Goal: Task Accomplishment & Management: Manage account settings

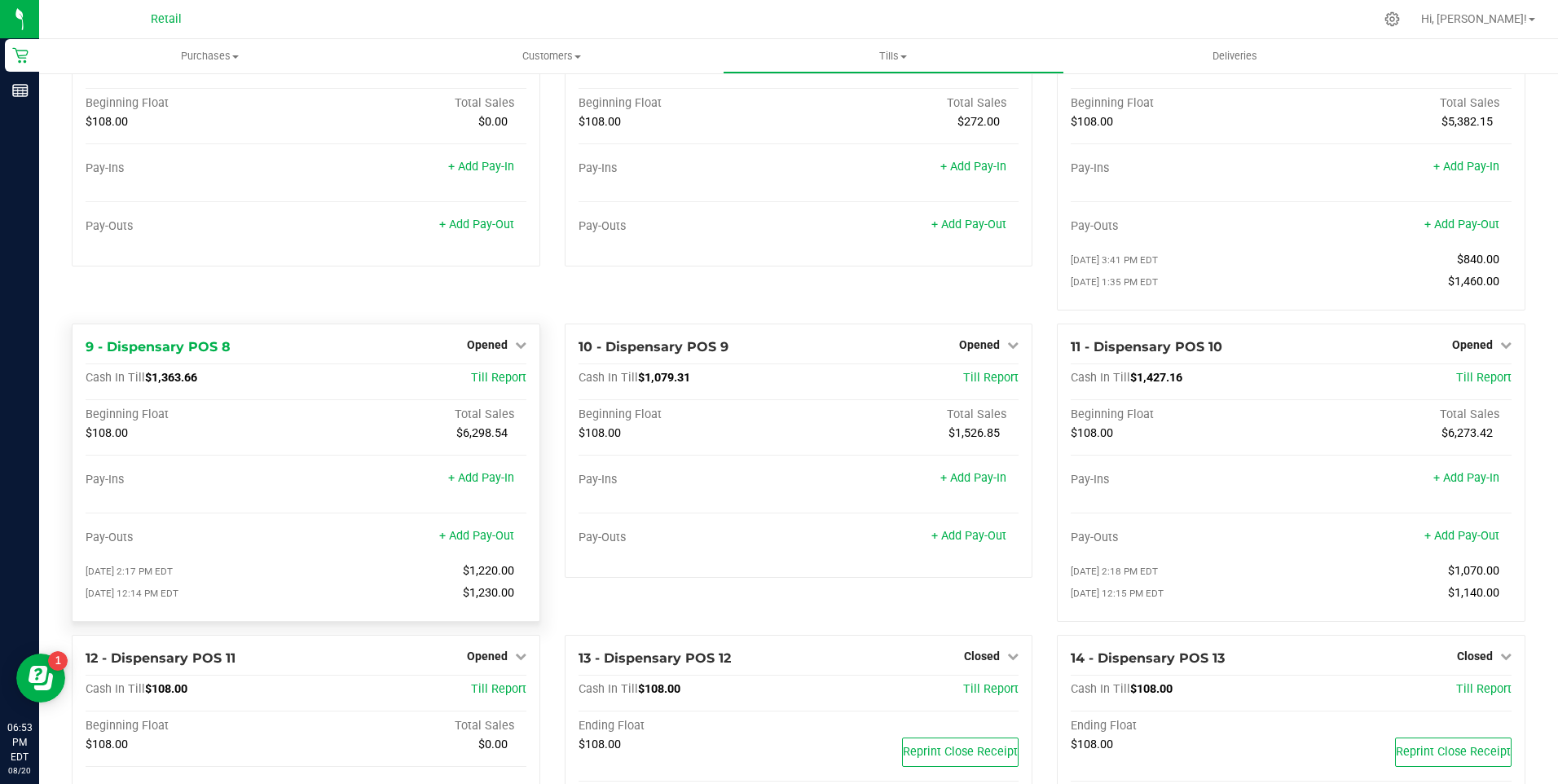
scroll to position [489, 0]
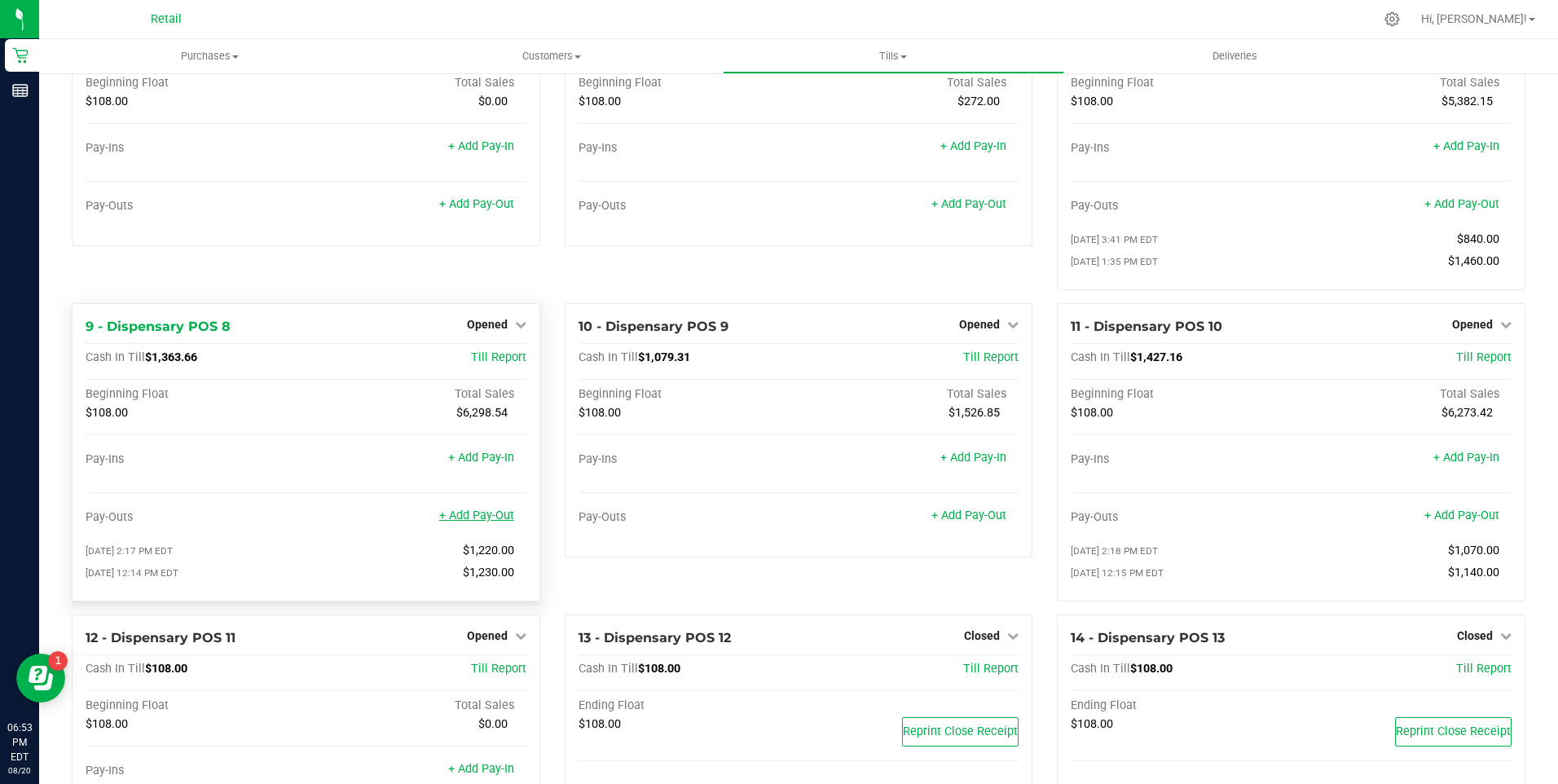
click at [471, 522] on link "+ Add Pay-Out" at bounding box center [476, 515] width 75 height 14
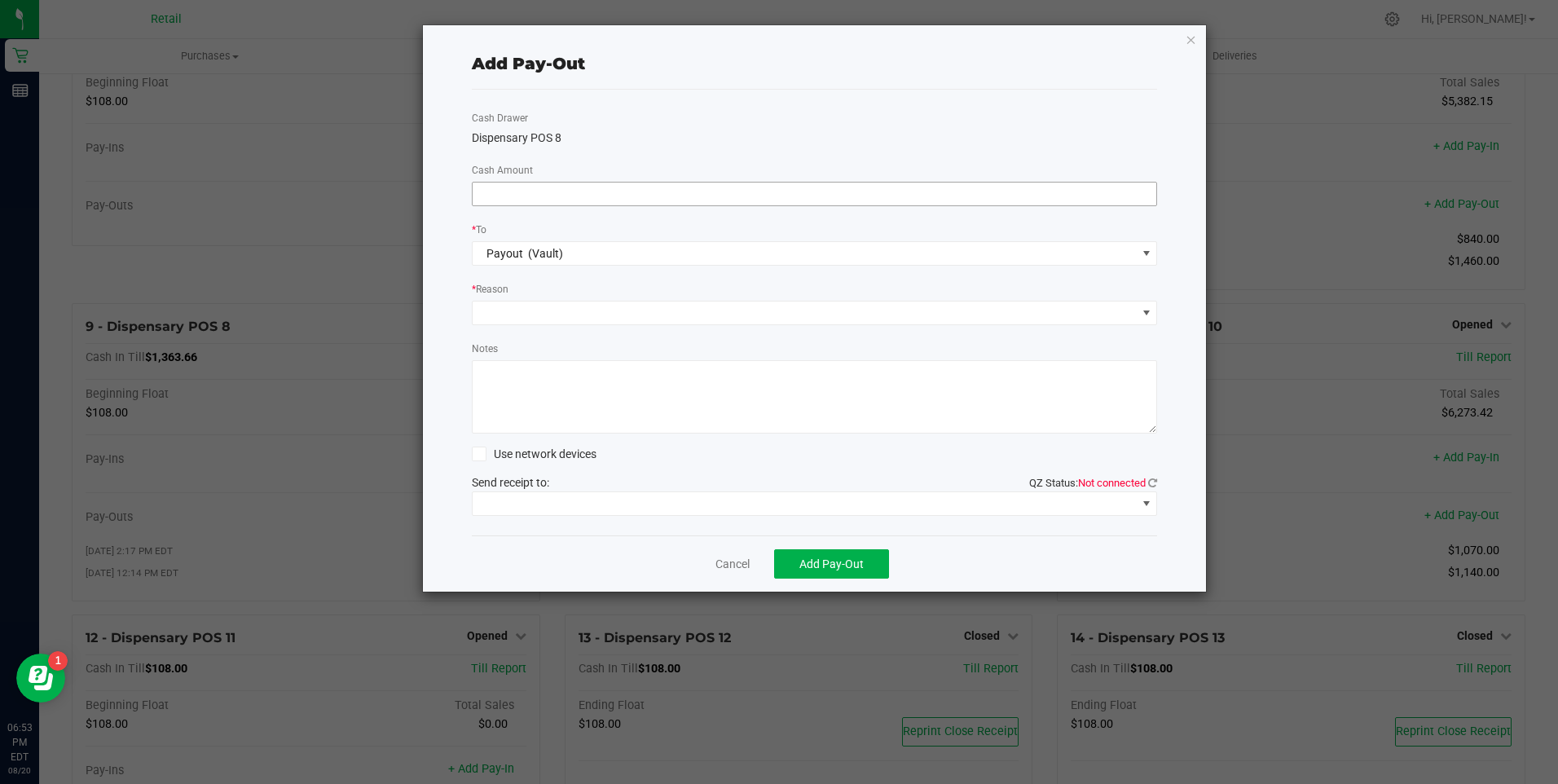
click at [522, 194] on input at bounding box center [814, 193] width 685 height 23
type input "$1,820.00"
click at [513, 308] on span at bounding box center [804, 313] width 664 height 23
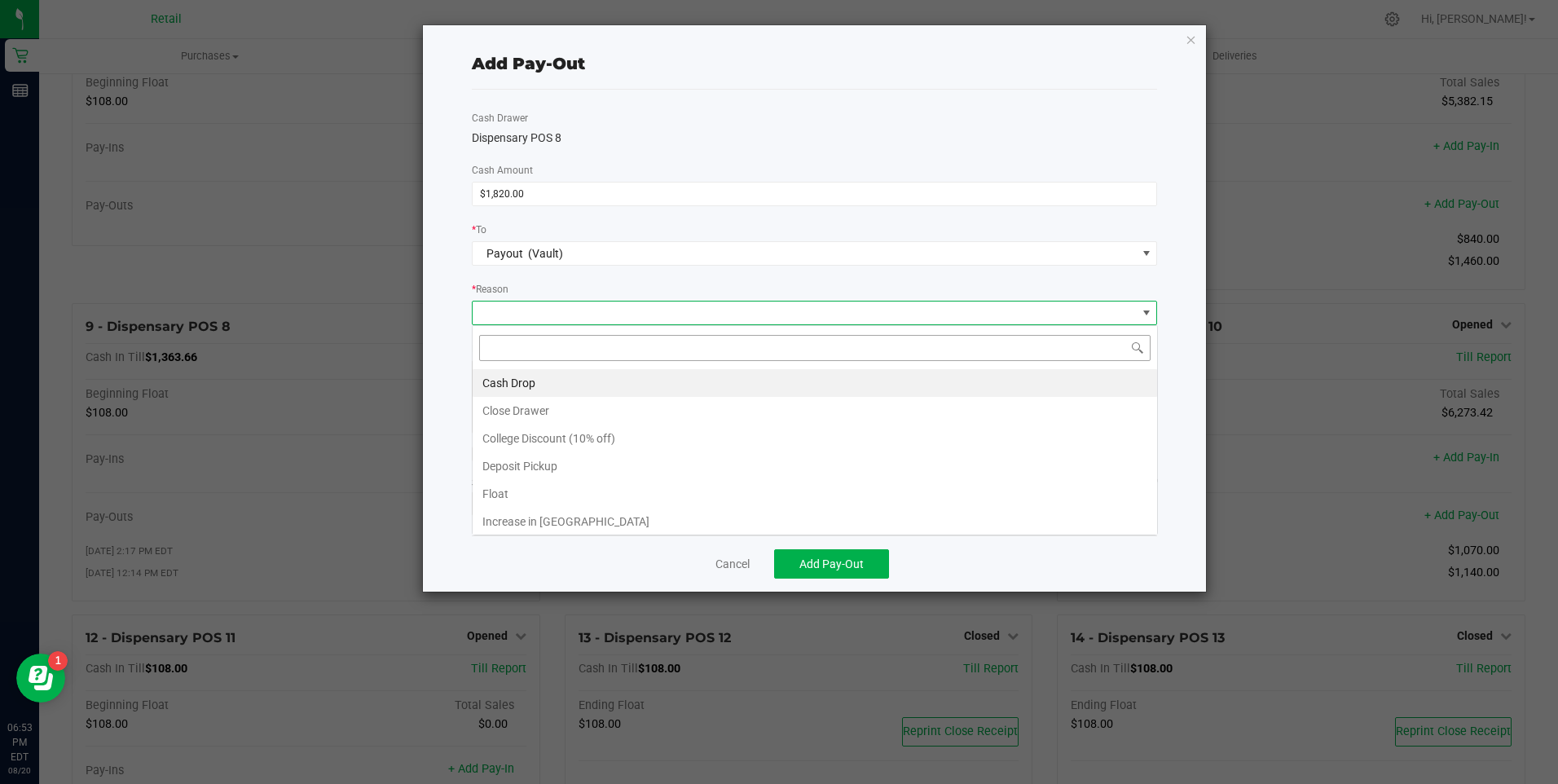
scroll to position [24, 685]
click at [498, 379] on li "Cash Drop" at bounding box center [814, 383] width 685 height 28
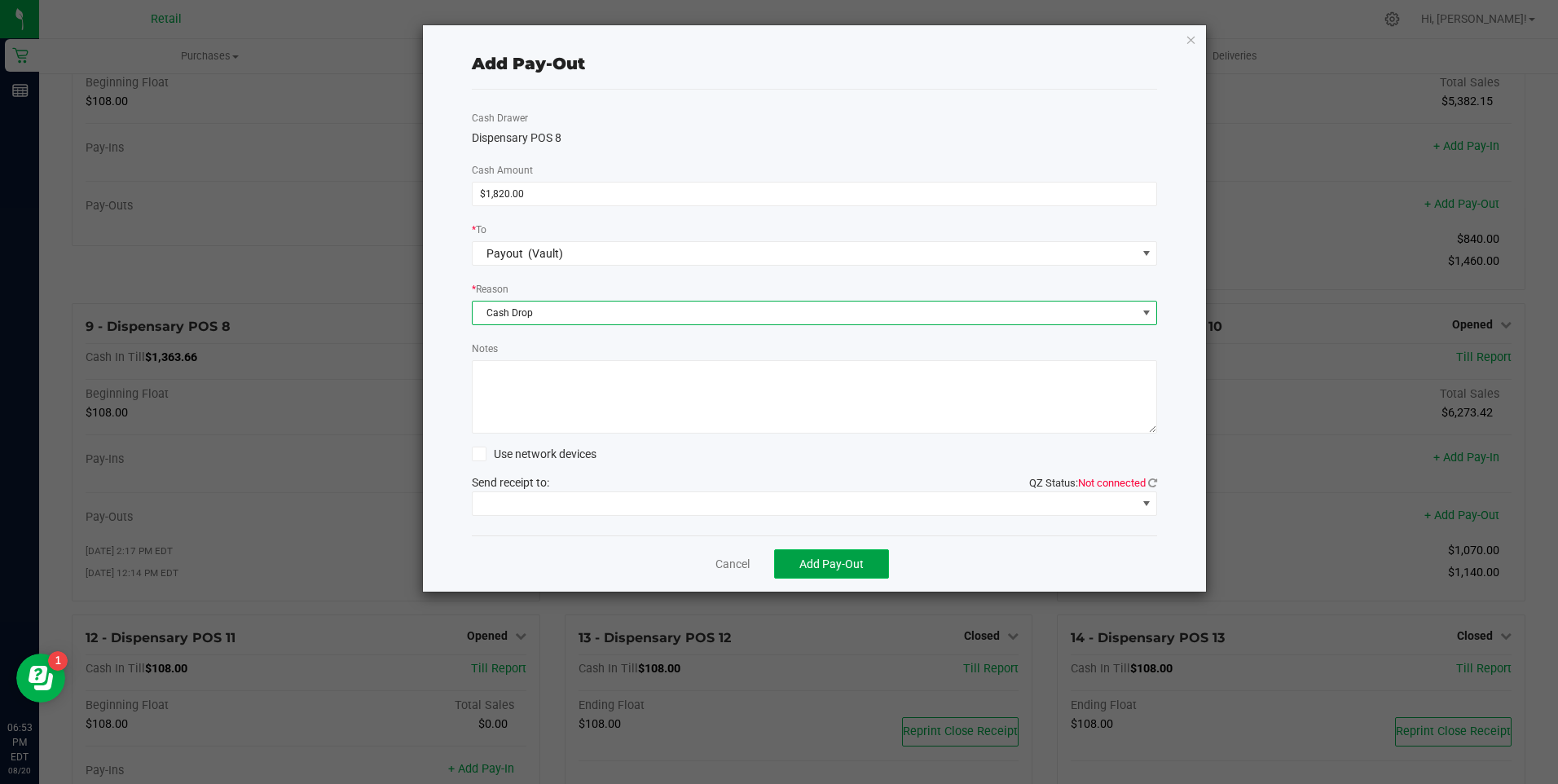
click at [848, 568] on span "Add Pay-Out" at bounding box center [831, 564] width 64 height 13
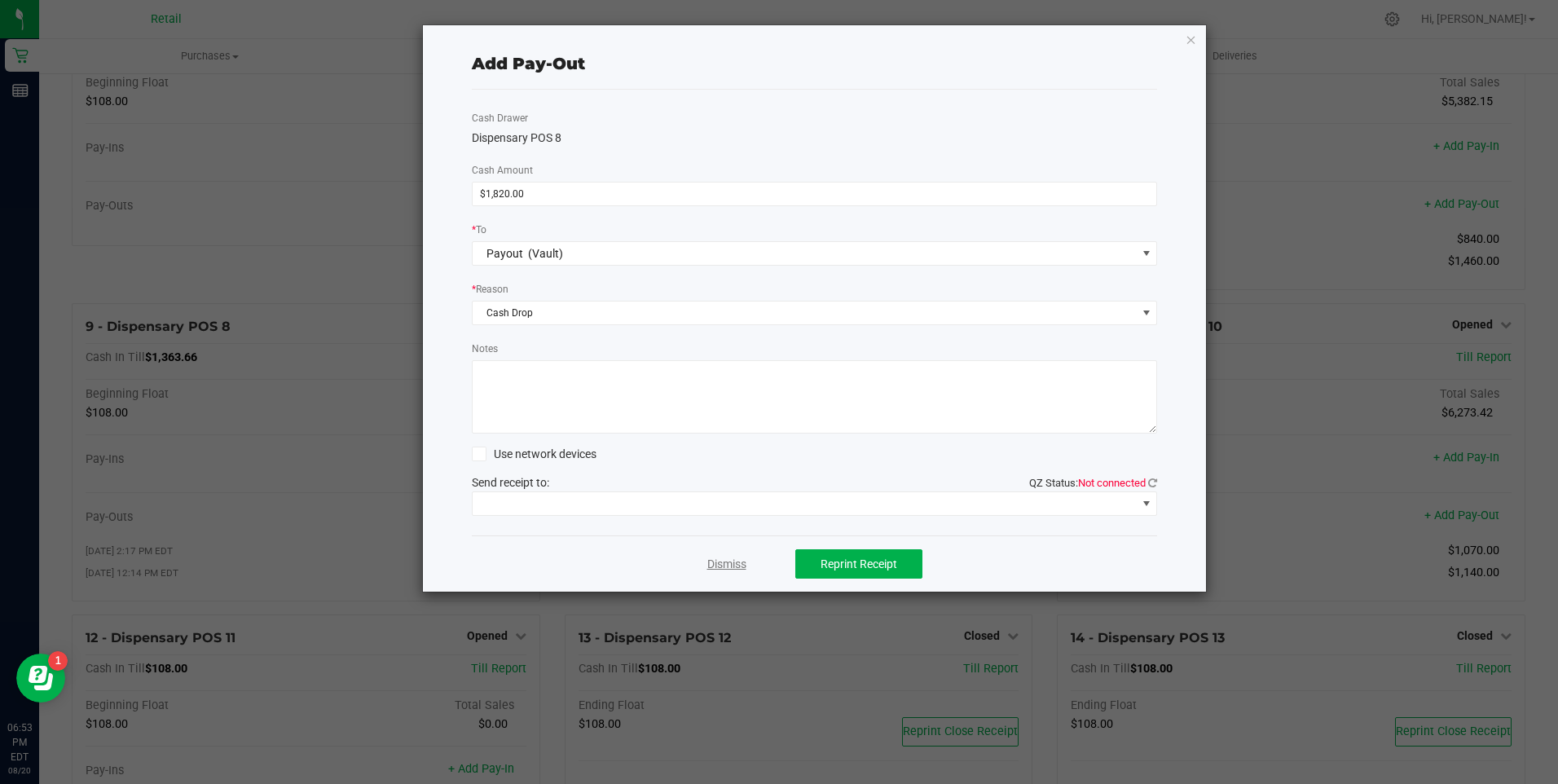
click at [733, 568] on link "Dismiss" at bounding box center [726, 564] width 39 height 17
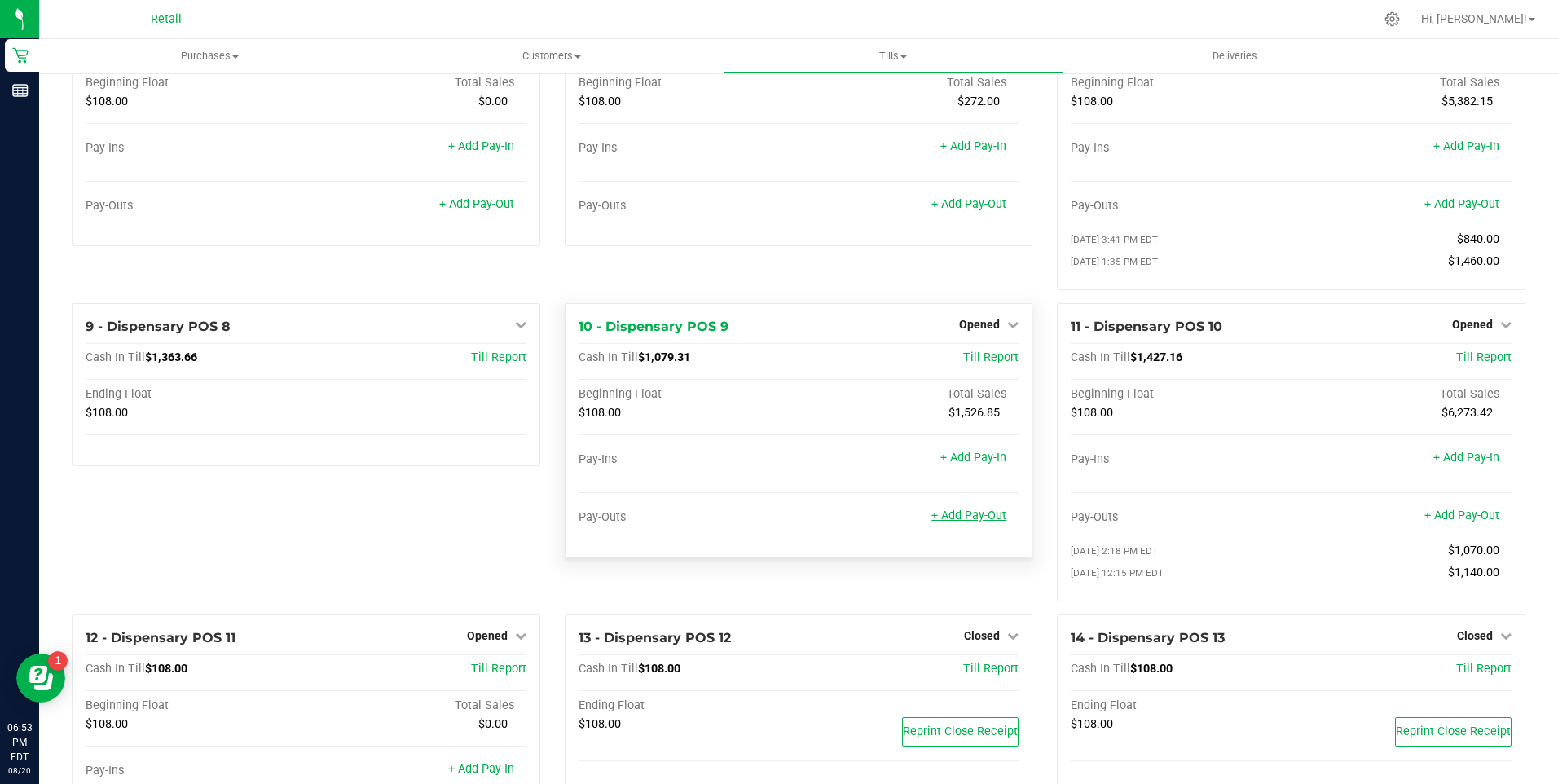
click at [958, 522] on link "+ Add Pay-Out" at bounding box center [969, 515] width 75 height 14
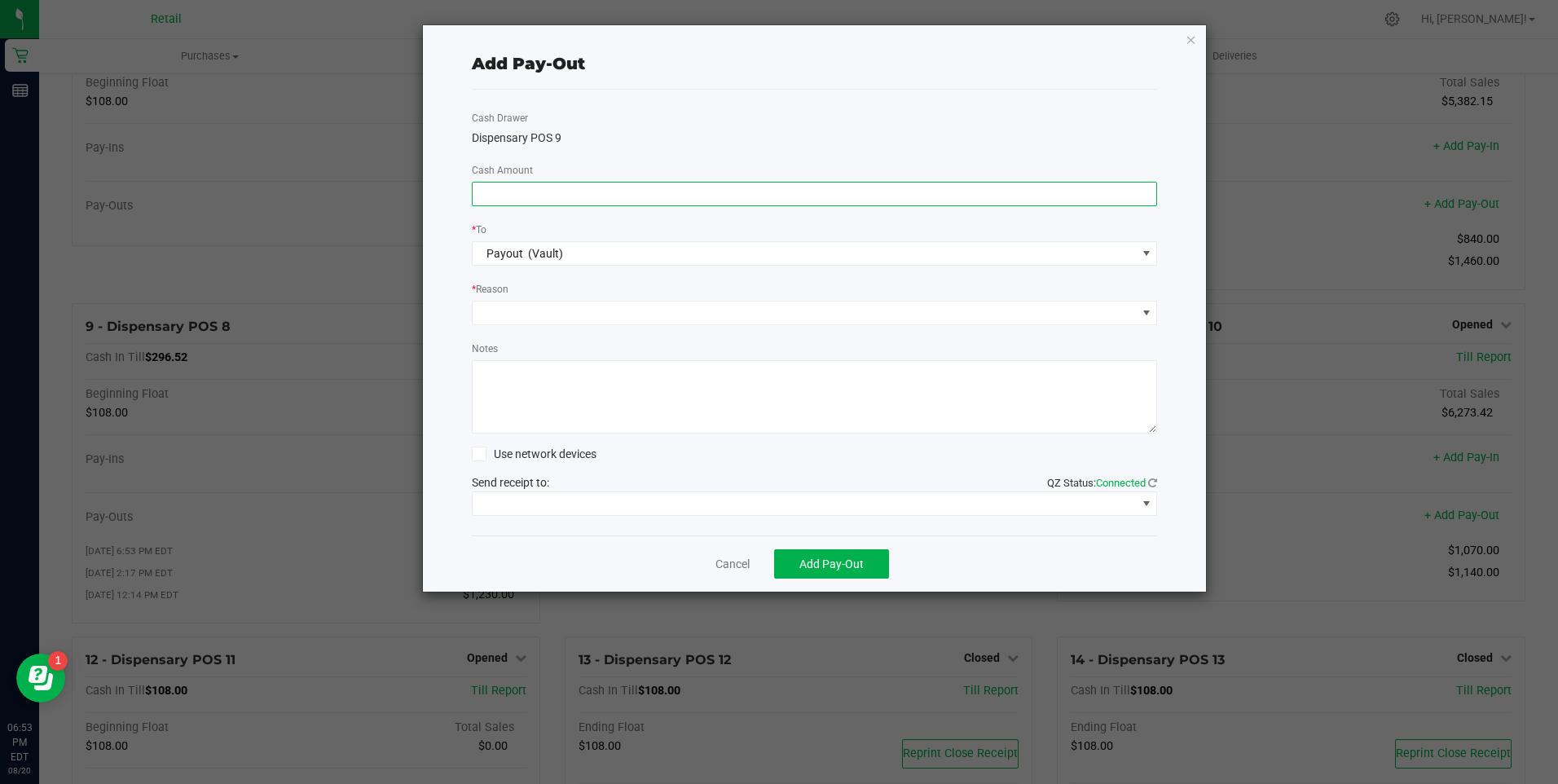
click at [543, 193] on input at bounding box center [814, 193] width 685 height 23
type input "$1,120.00"
click at [509, 316] on span at bounding box center [804, 313] width 664 height 23
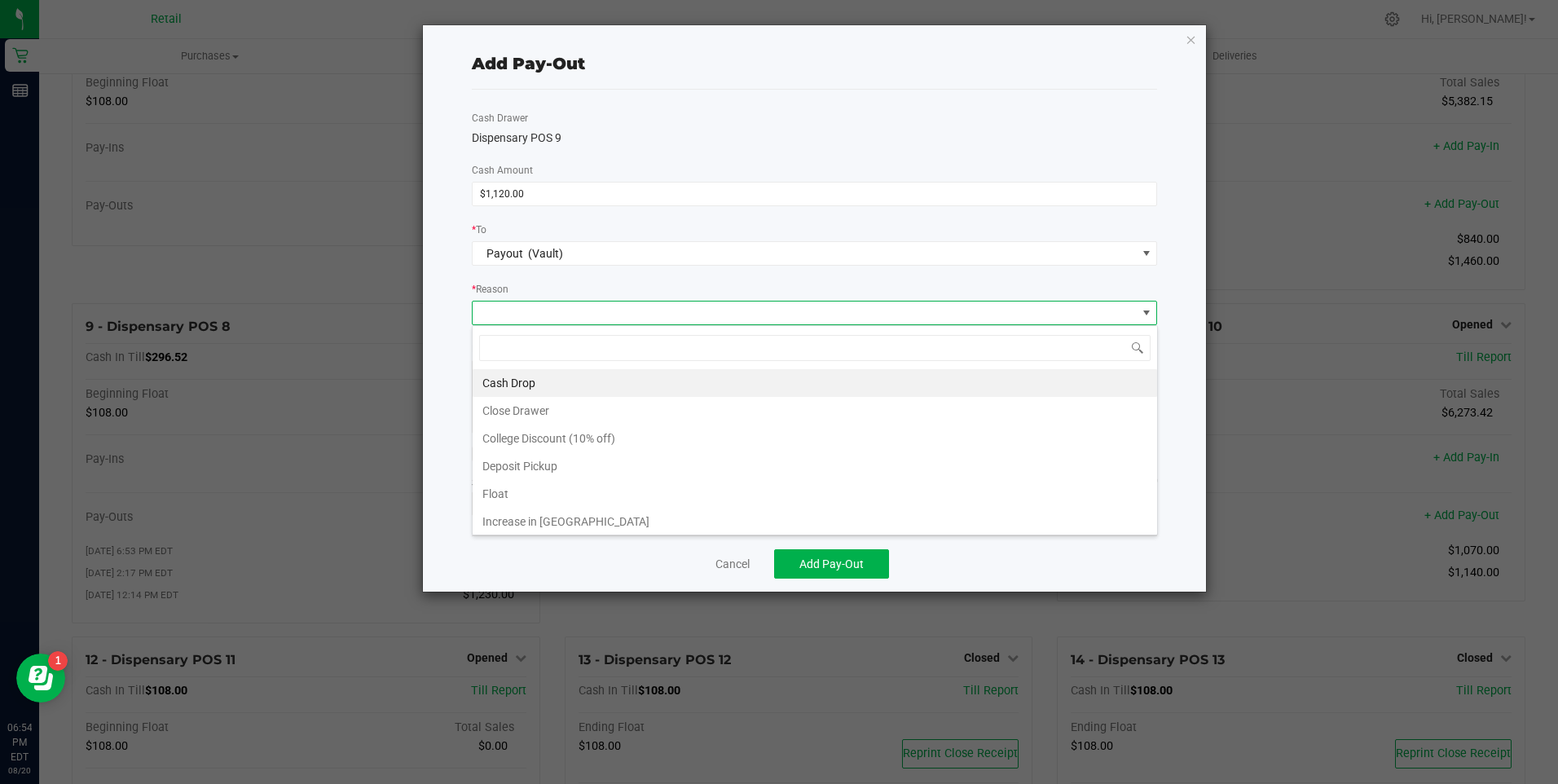
click at [507, 379] on li "Cash Drop" at bounding box center [814, 383] width 685 height 28
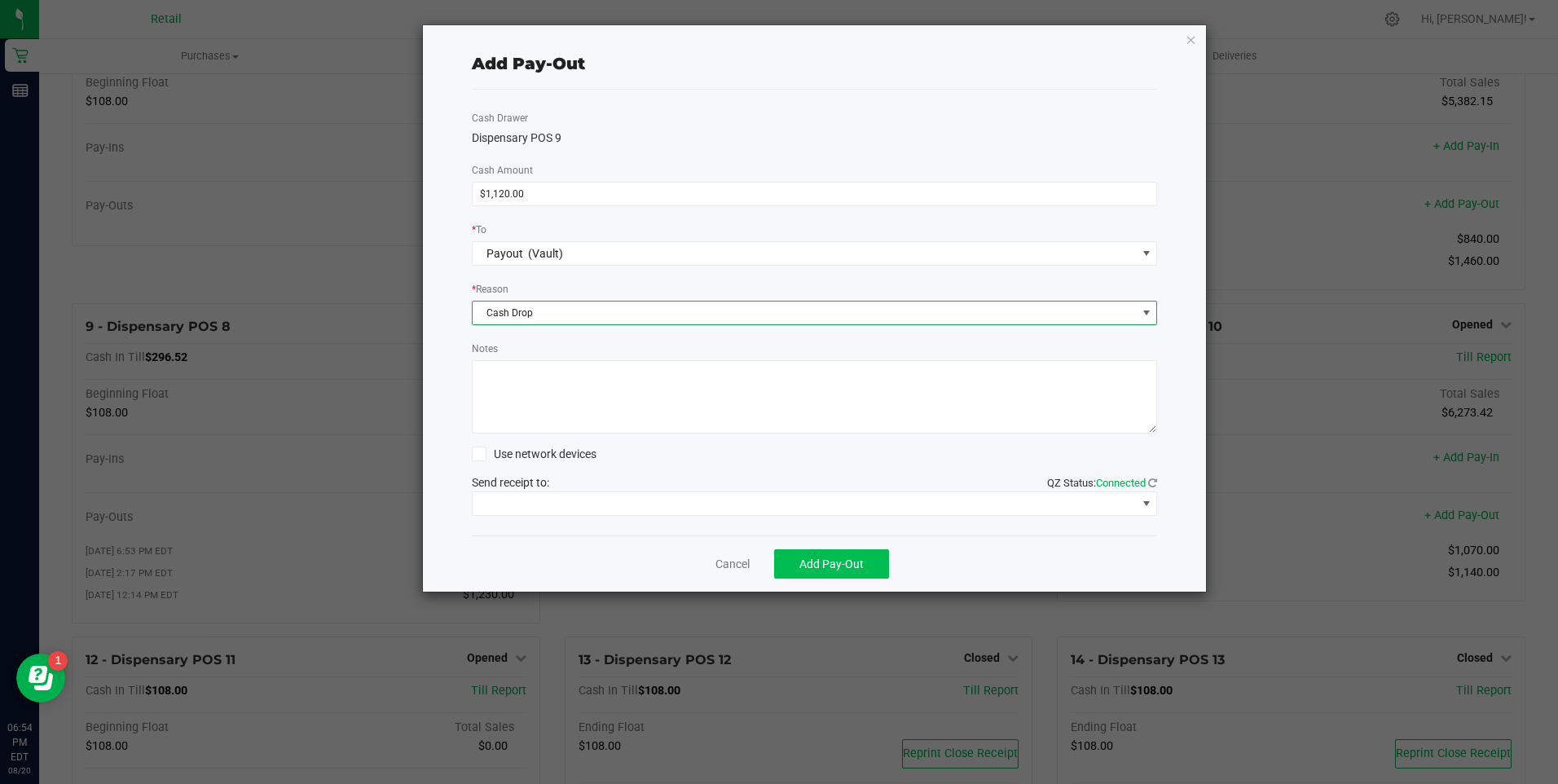
drag, startPoint x: 830, startPoint y: 542, endPoint x: 824, endPoint y: 552, distance: 11.7
click at [827, 547] on div "Cancel Add Pay-Out" at bounding box center [814, 563] width 686 height 56
click at [817, 560] on span "Add Pay-Out" at bounding box center [831, 564] width 64 height 13
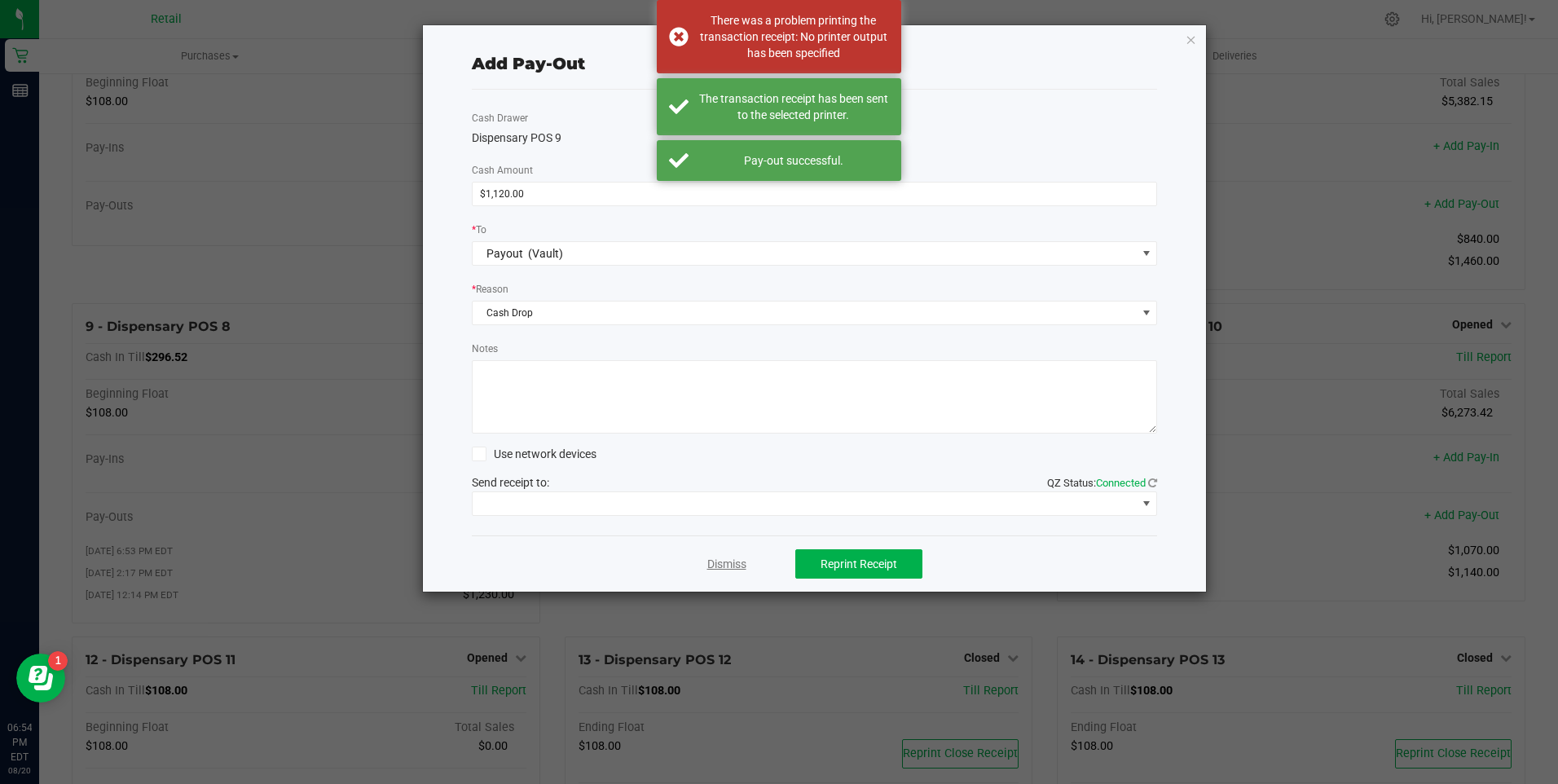
click at [731, 563] on link "Dismiss" at bounding box center [726, 564] width 39 height 17
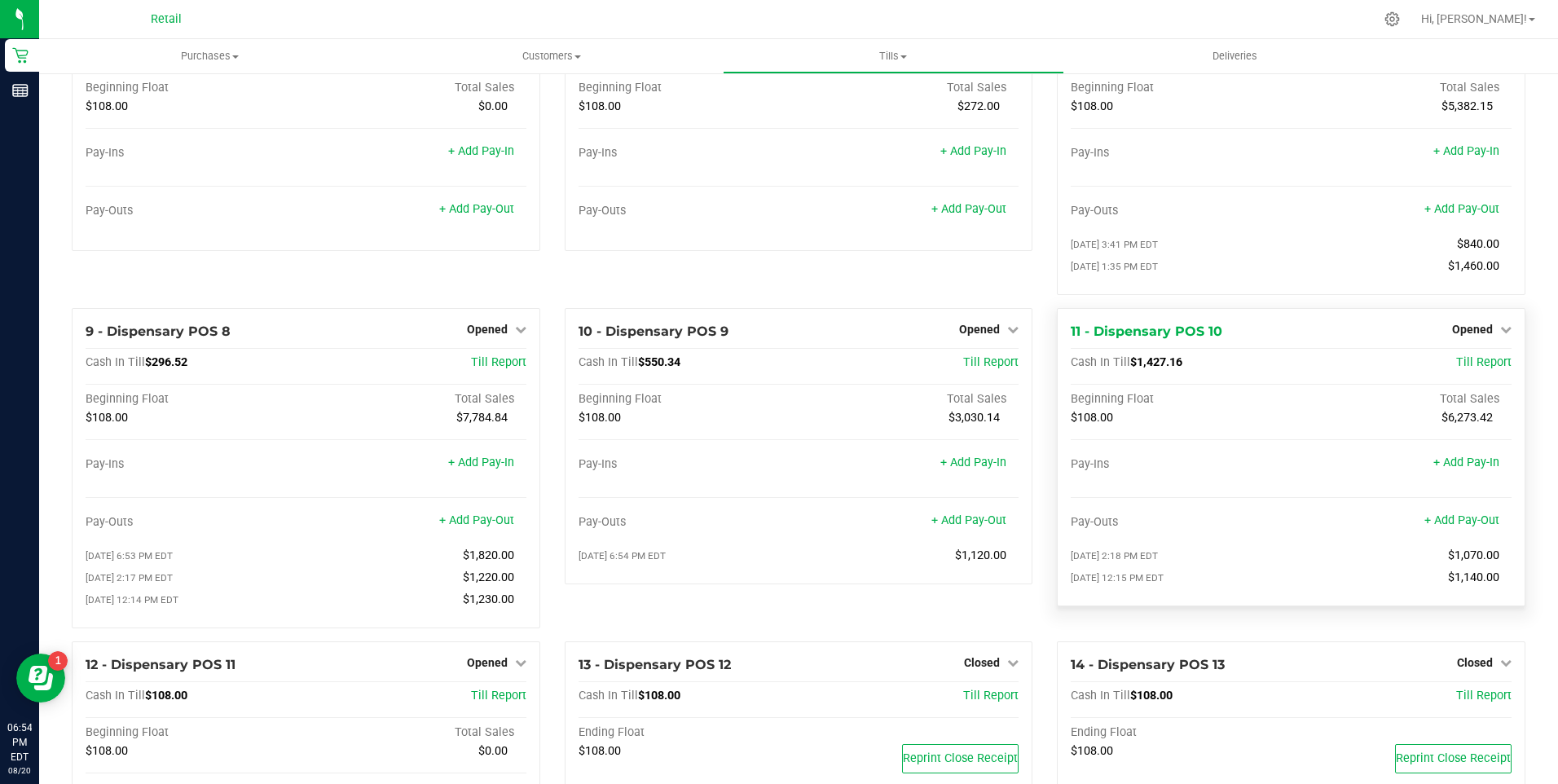
scroll to position [326, 0]
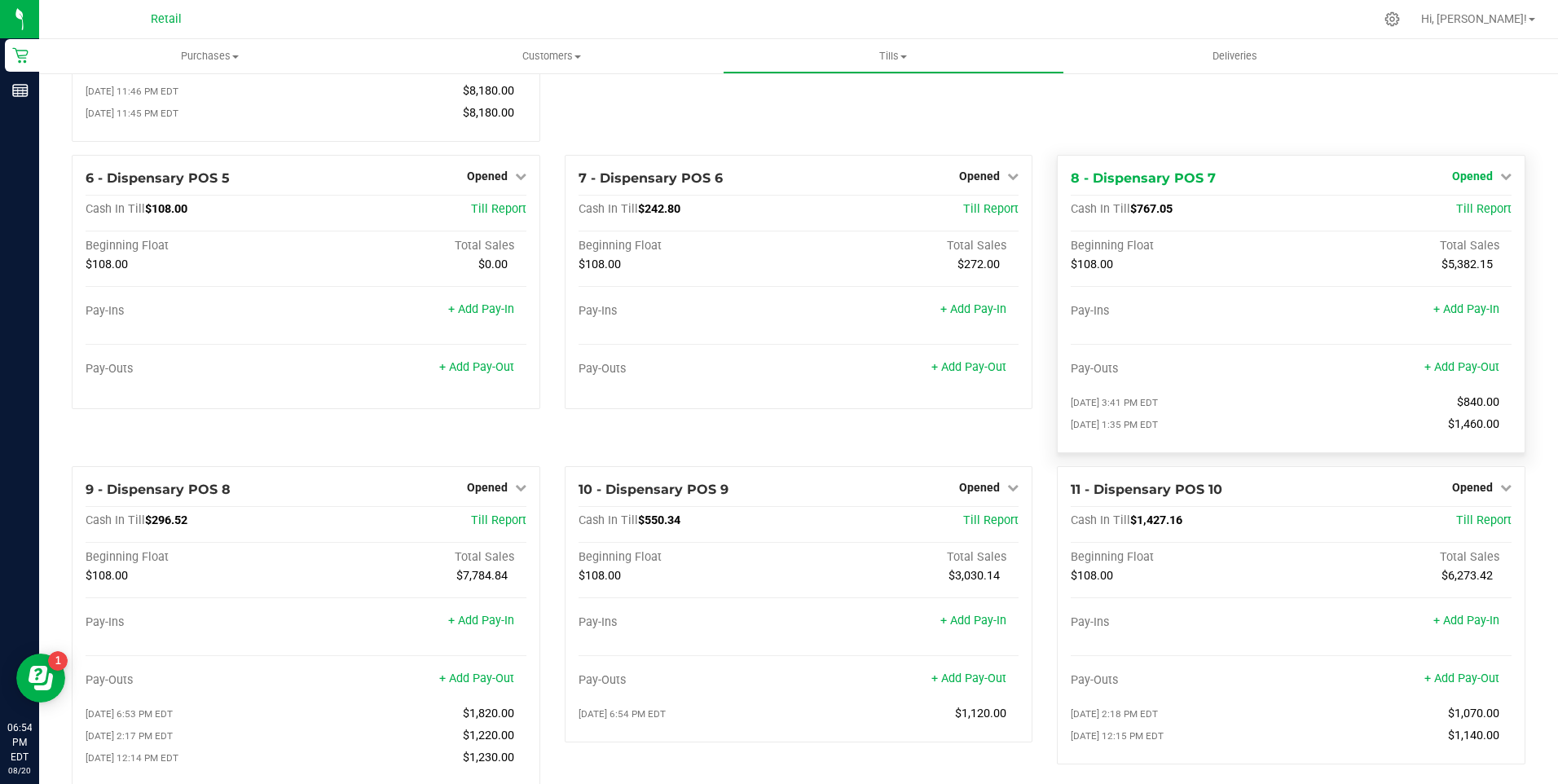
click at [1500, 181] on icon at bounding box center [1506, 176] width 12 height 12
click at [1329, 345] on div "Pay-Ins + Add Pay-In Pay-Outs + Add Pay-Out 08/20/2025 3:41 PM EDT $840.00 08/2…" at bounding box center [1291, 372] width 440 height 135
click at [1459, 374] on link "+ Add Pay-Out" at bounding box center [1462, 367] width 75 height 14
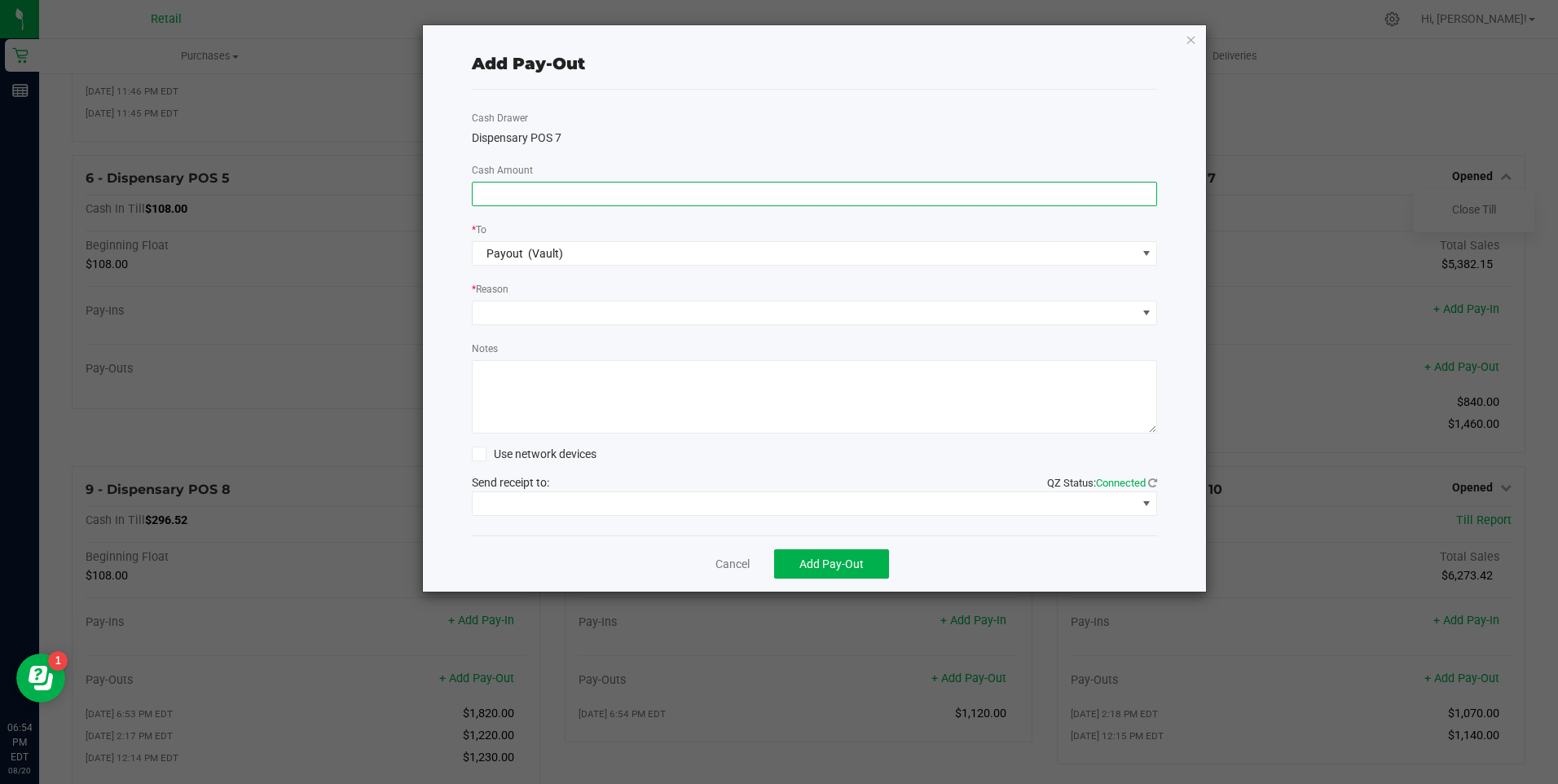
click at [526, 202] on input at bounding box center [814, 193] width 685 height 23
type input "$1,270.00"
click at [506, 307] on span at bounding box center [804, 313] width 664 height 23
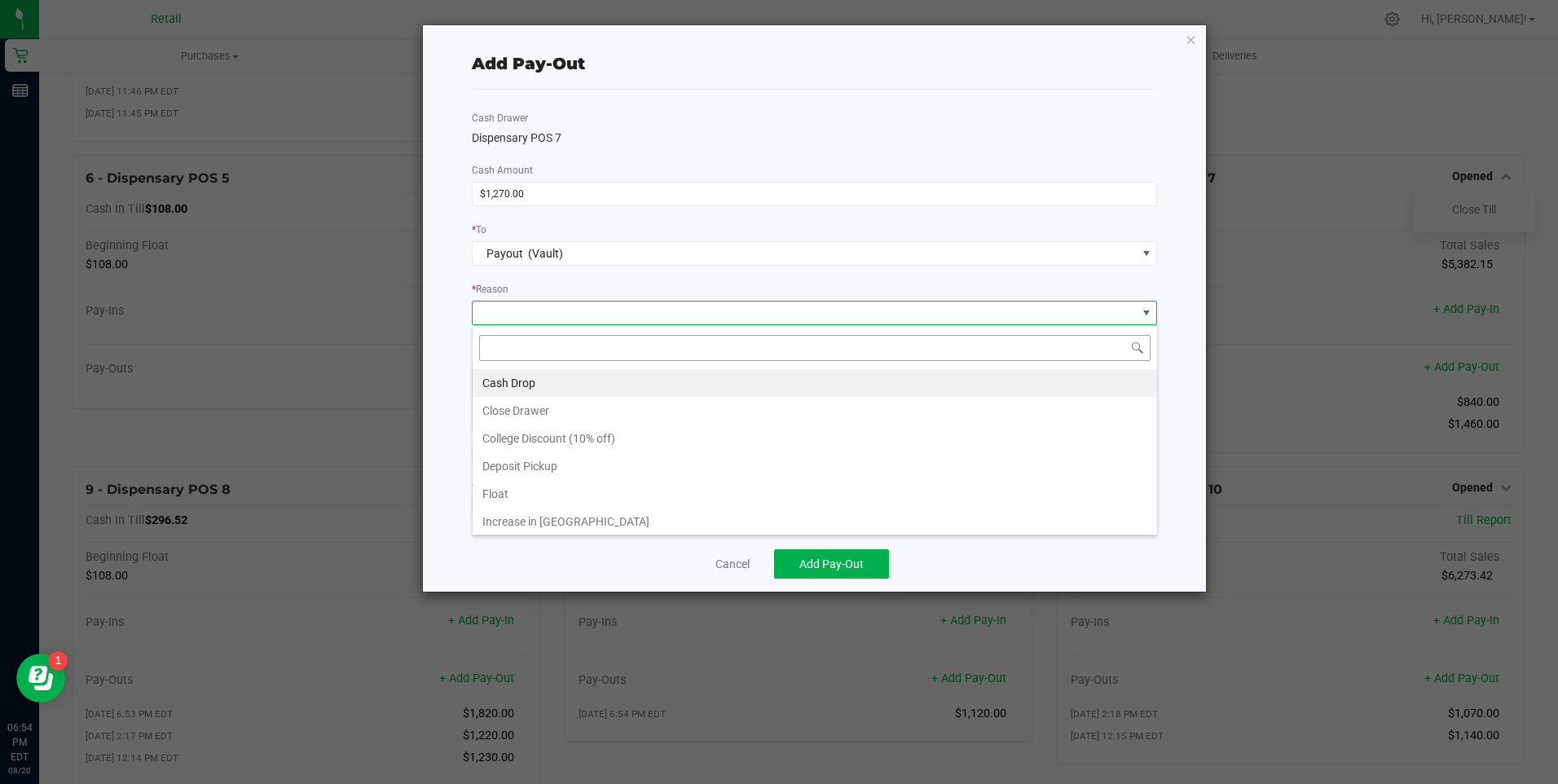
scroll to position [24, 685]
click at [483, 376] on li "Cash Drop" at bounding box center [814, 383] width 685 height 28
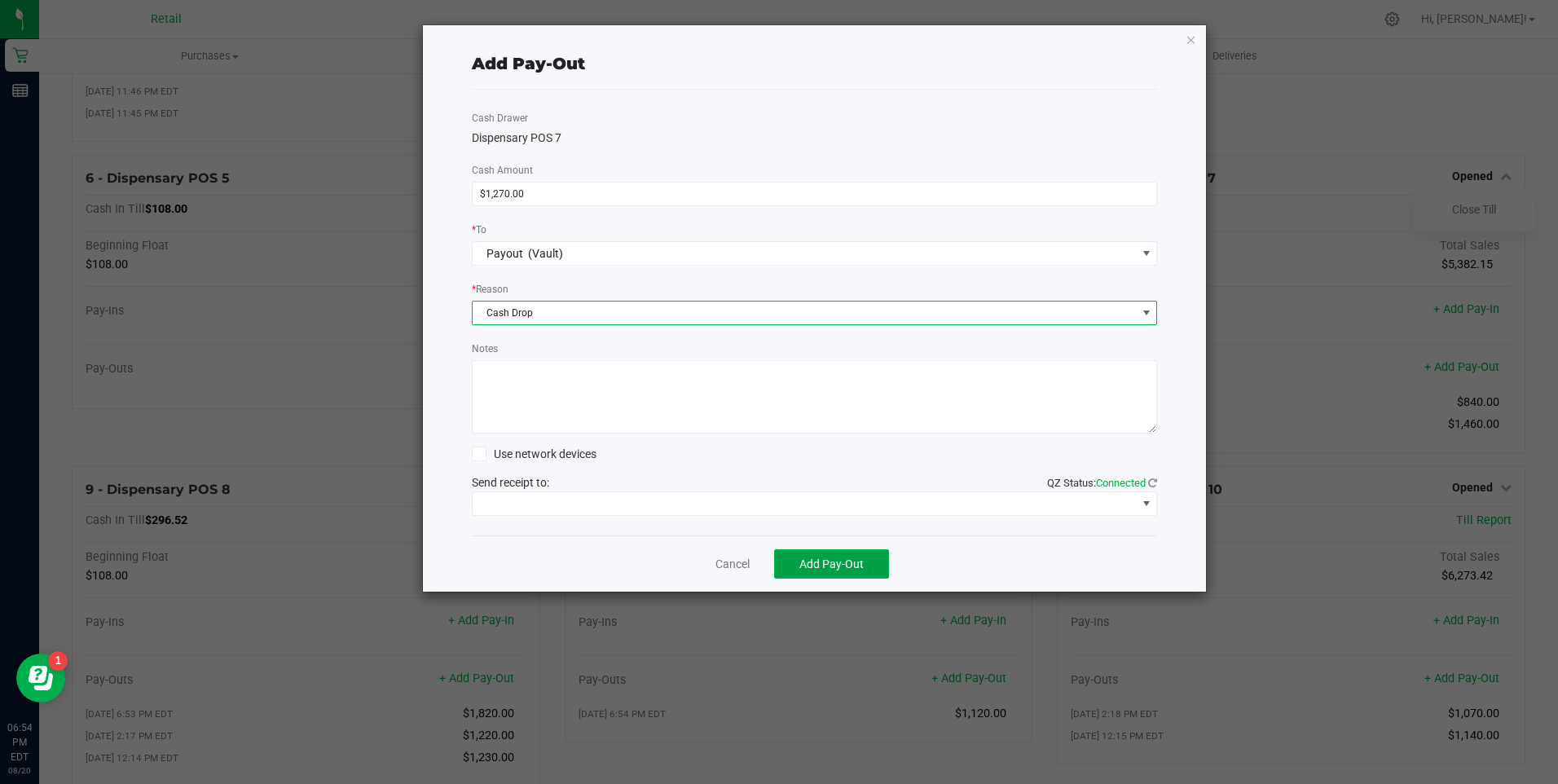
click at [822, 574] on button "Add Pay-Out" at bounding box center [831, 563] width 115 height 29
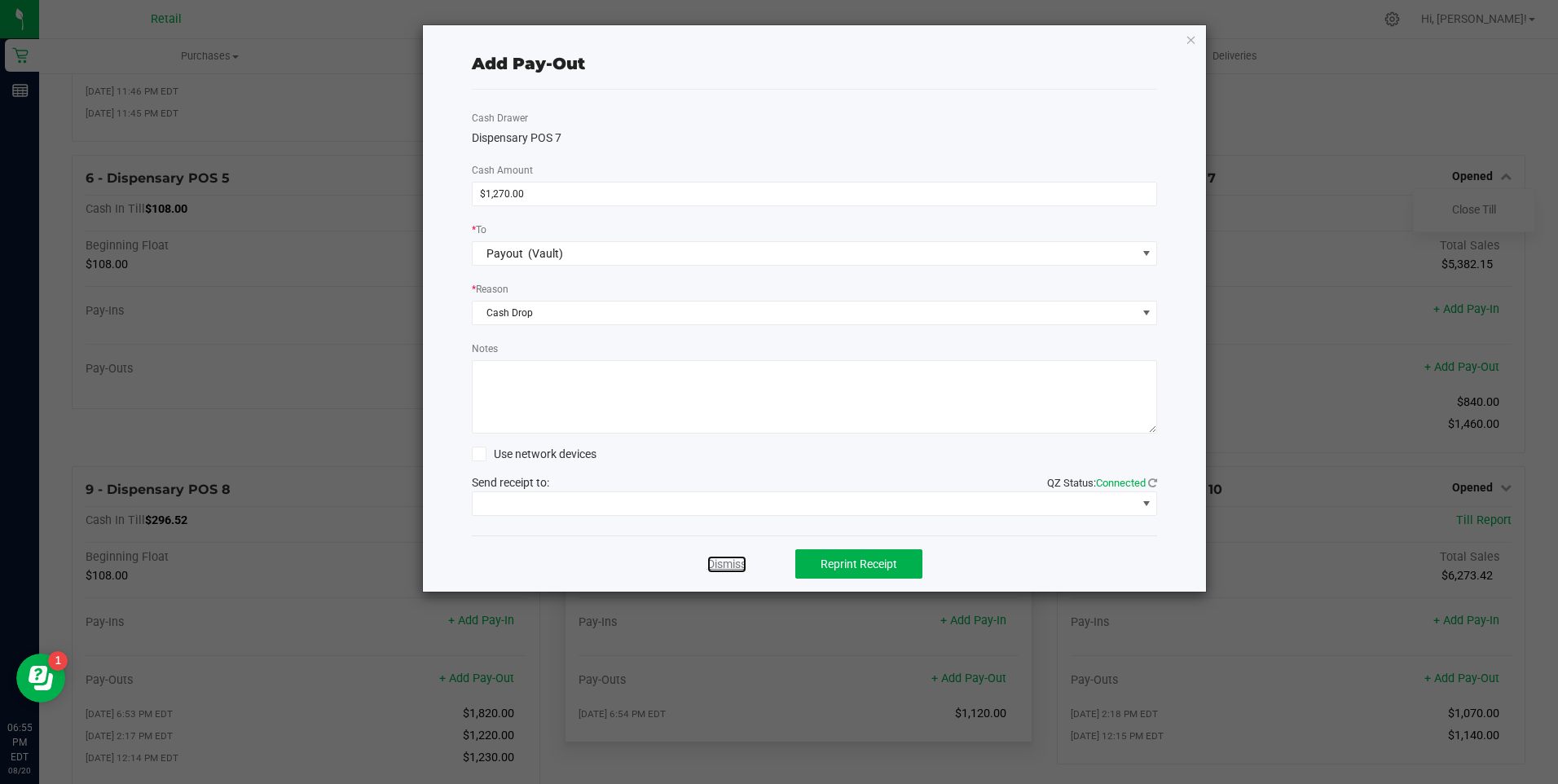
click at [731, 563] on link "Dismiss" at bounding box center [726, 564] width 39 height 17
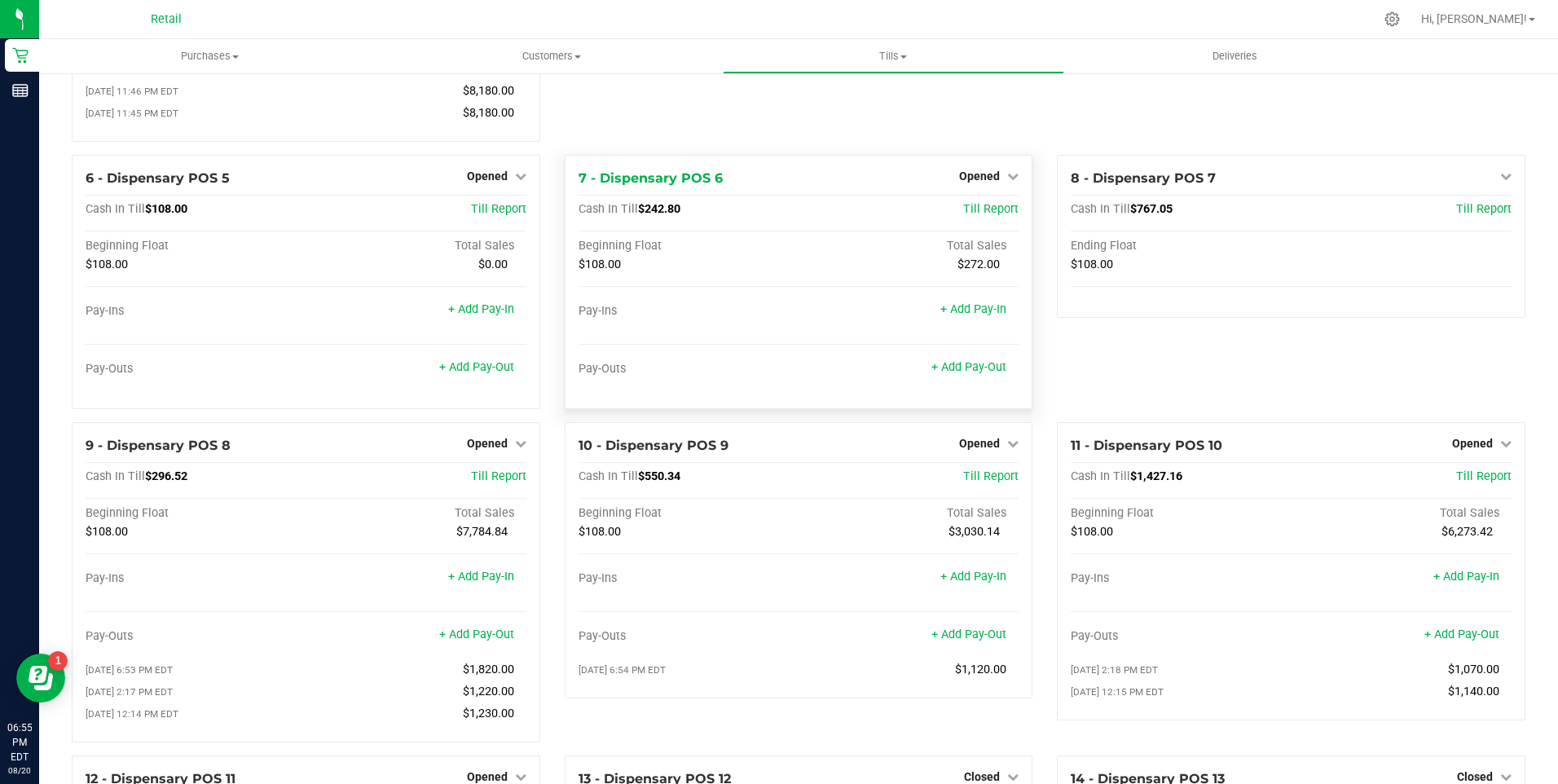
scroll to position [0, 0]
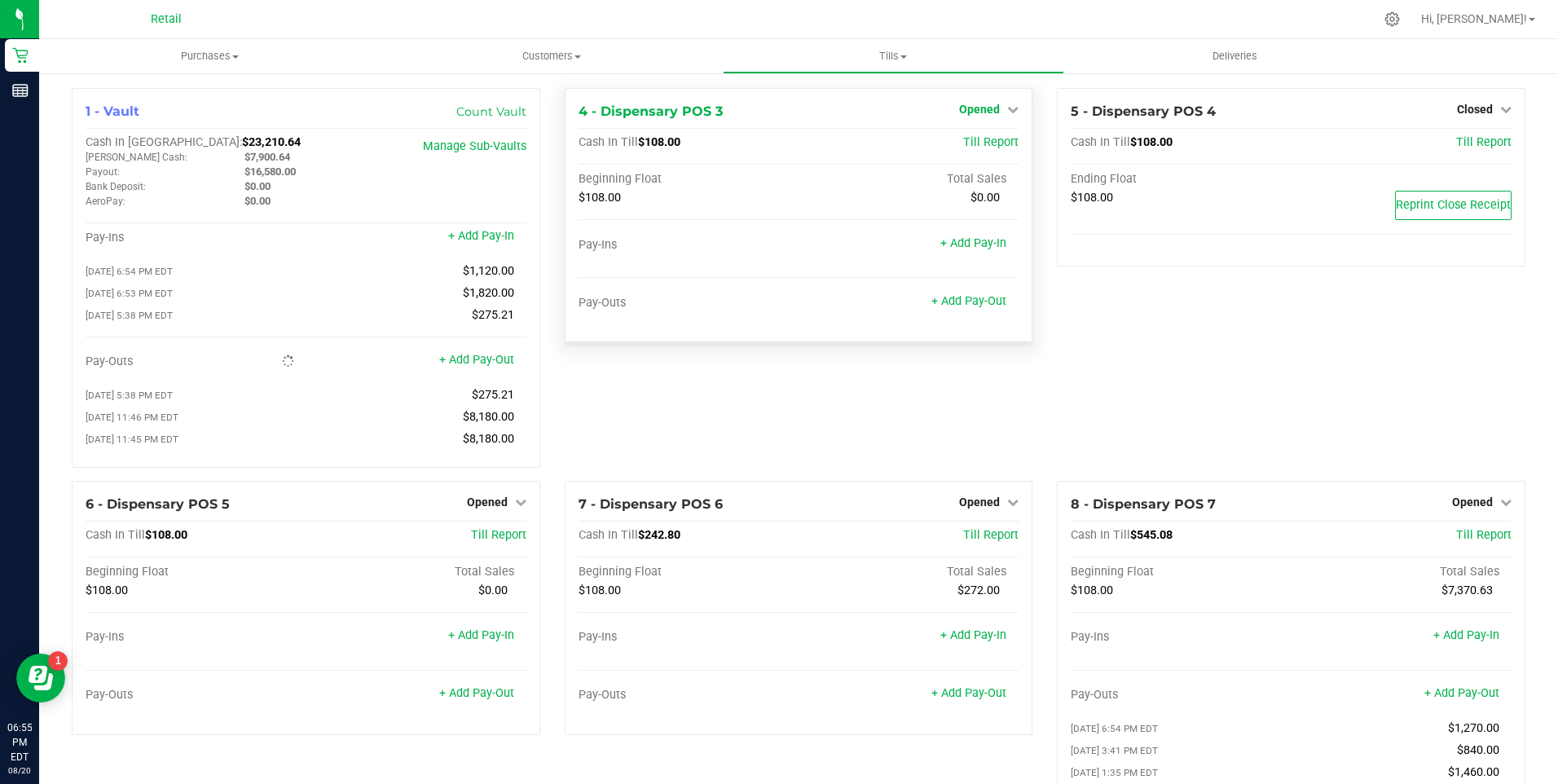
click at [1007, 107] on icon at bounding box center [1013, 109] width 12 height 12
click at [960, 144] on link "Close Till" at bounding box center [981, 144] width 44 height 13
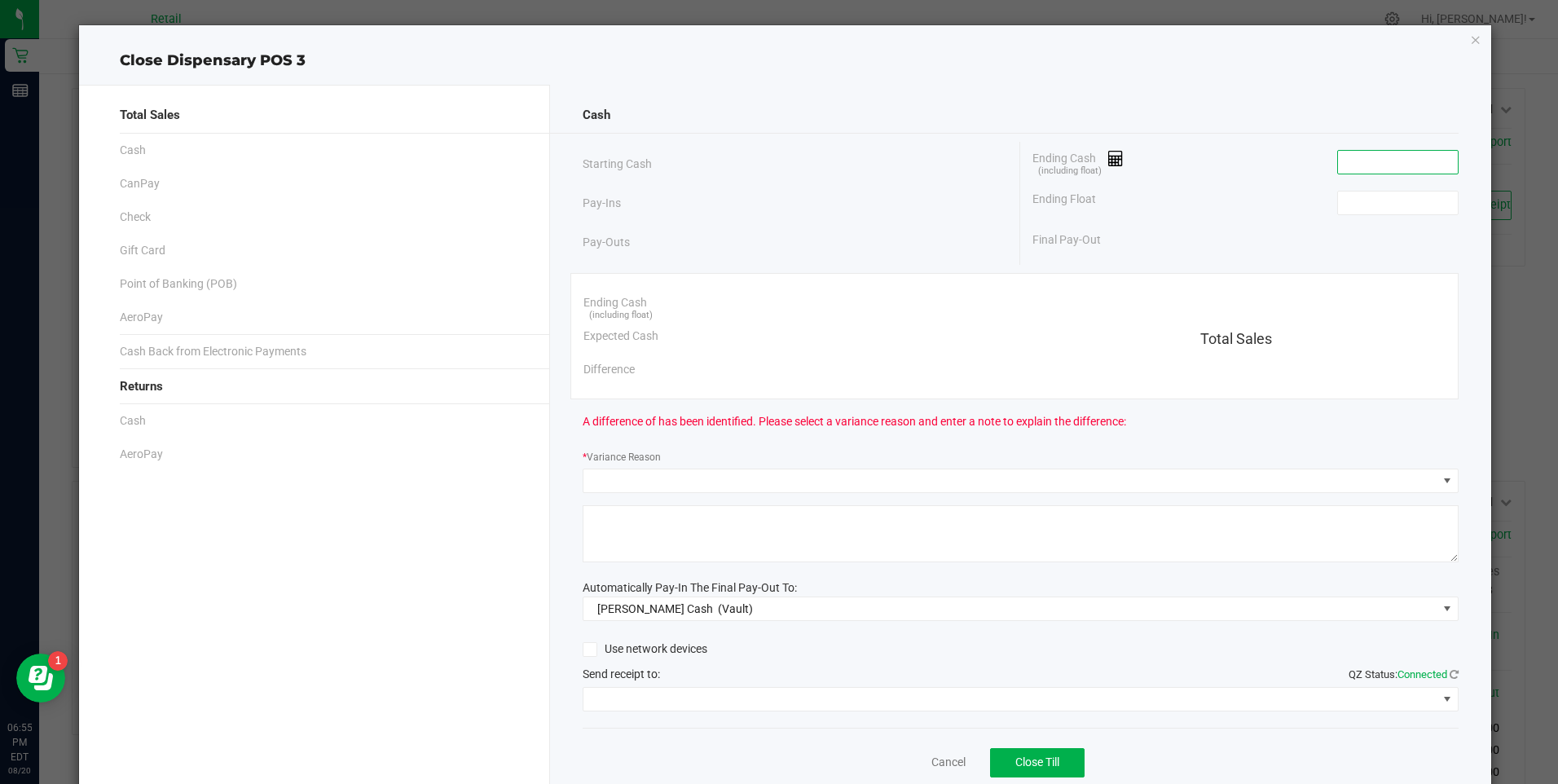
click at [1385, 151] on input at bounding box center [1398, 161] width 120 height 23
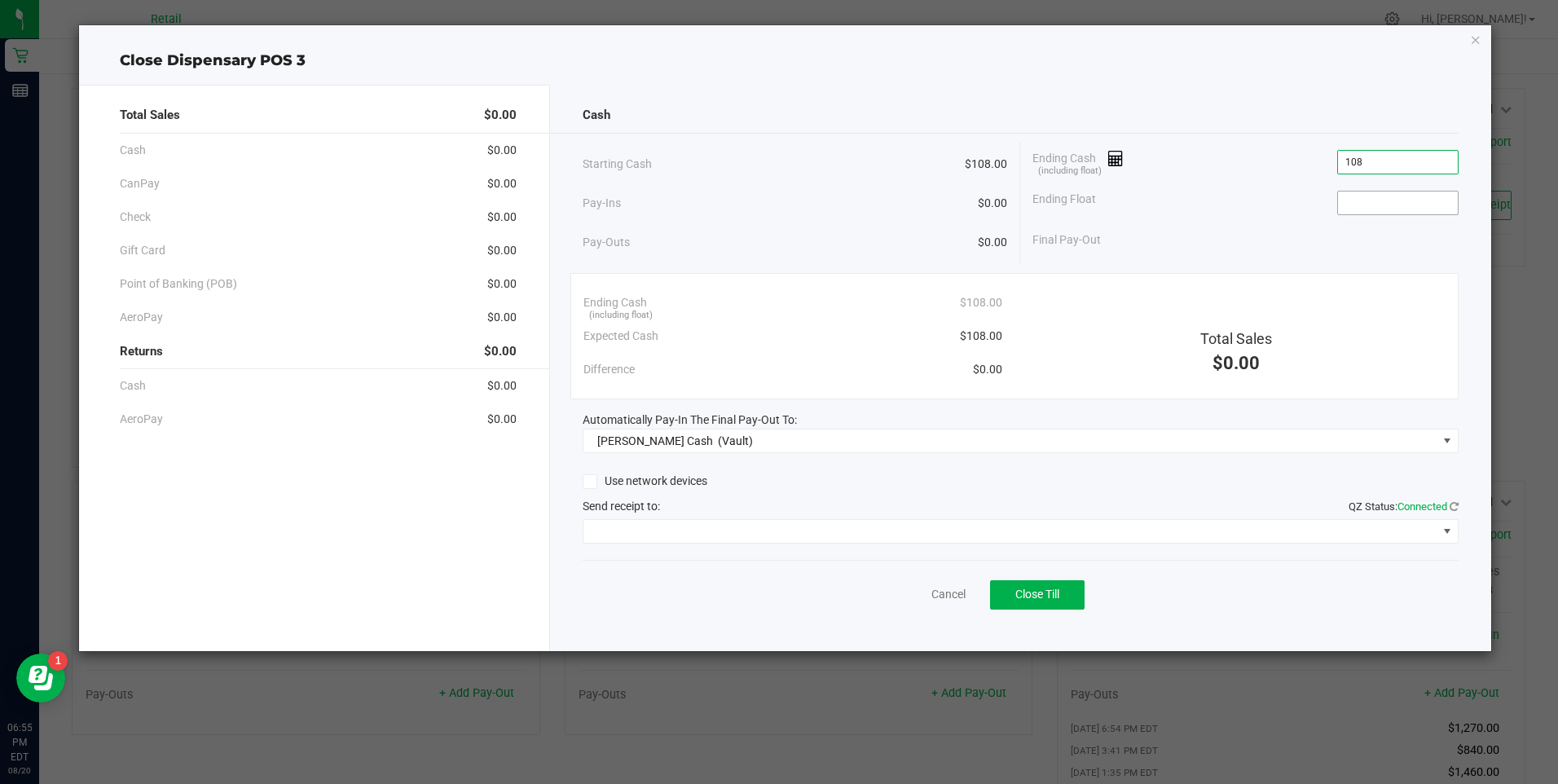
type input "$108.00"
click at [1410, 211] on input at bounding box center [1398, 202] width 120 height 23
type input "$108.00"
click at [1039, 596] on span "Close Till" at bounding box center [1037, 594] width 44 height 13
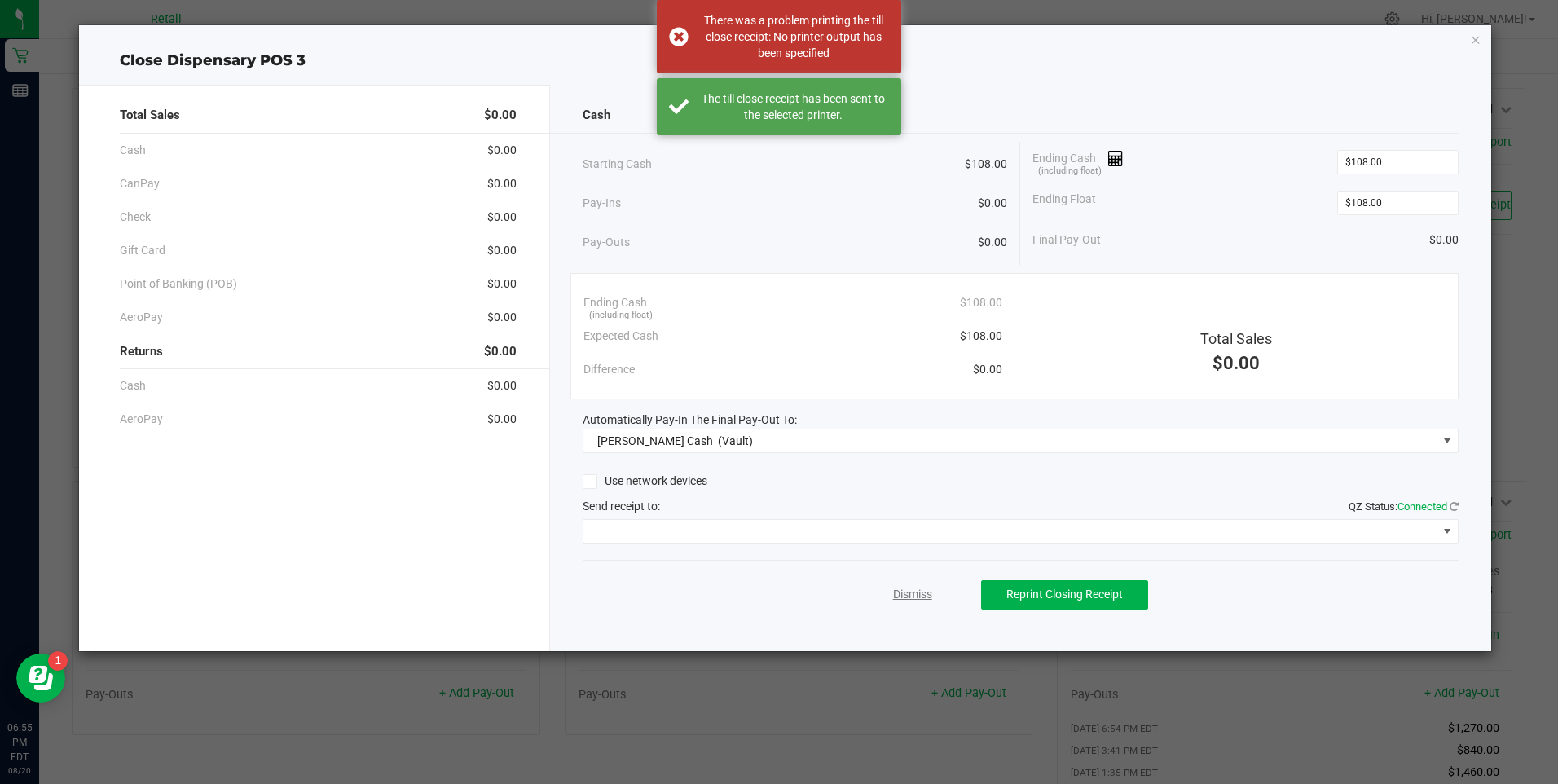
click at [909, 591] on link "Dismiss" at bounding box center [912, 594] width 39 height 17
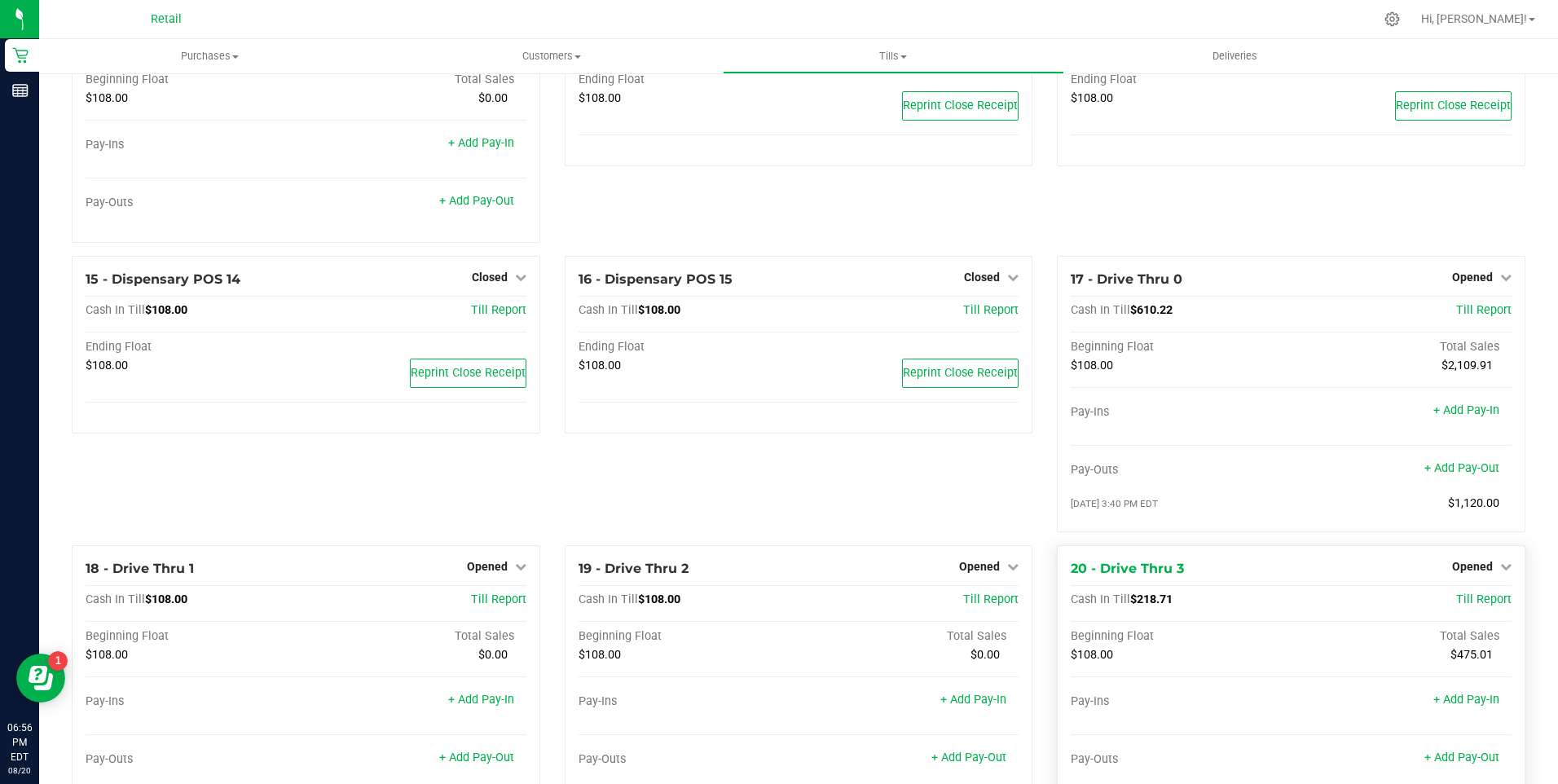
scroll to position [1141, 0]
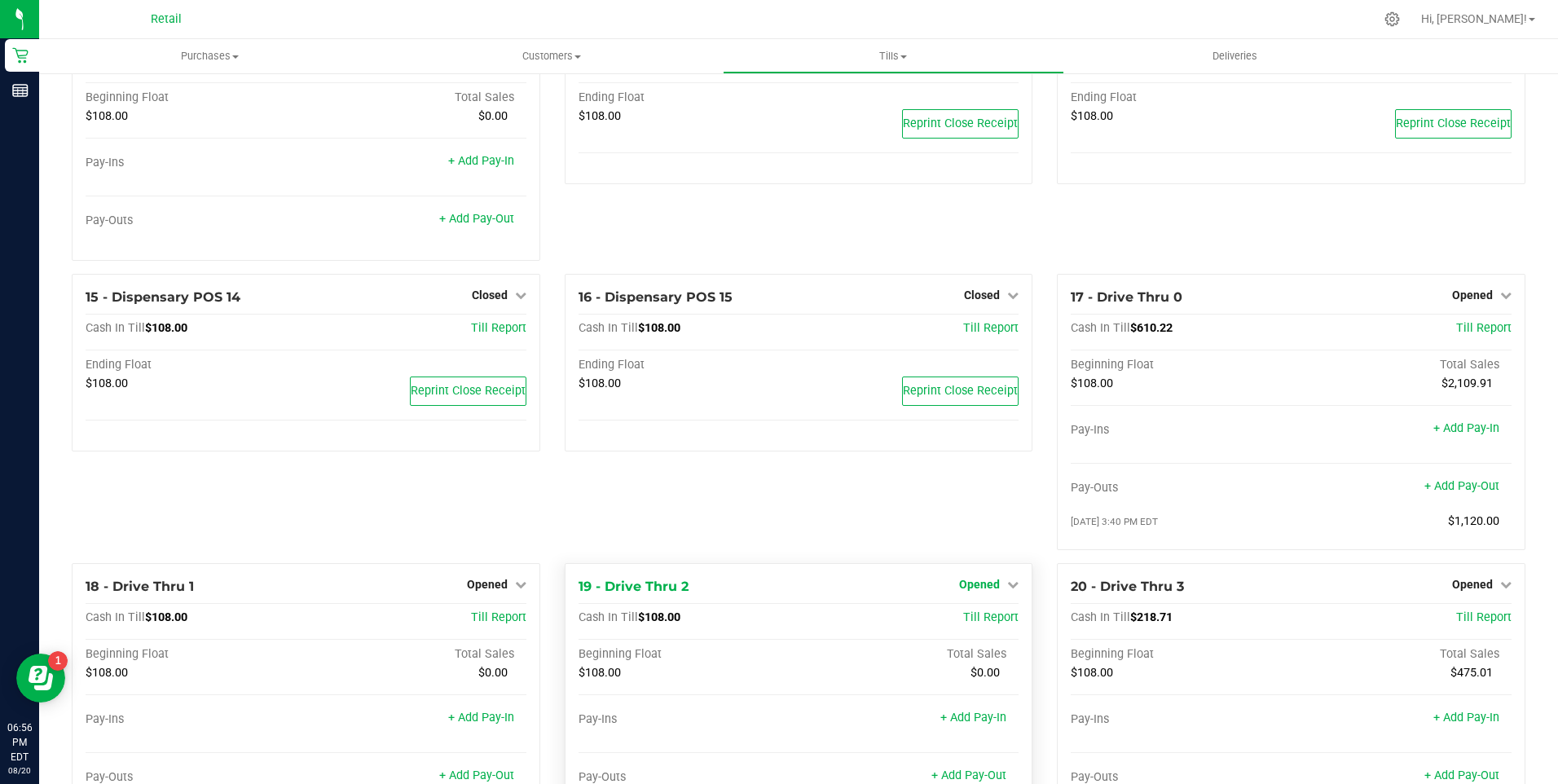
click at [1007, 590] on icon at bounding box center [1013, 584] width 12 height 12
click at [979, 624] on link "Close Till" at bounding box center [981, 618] width 44 height 13
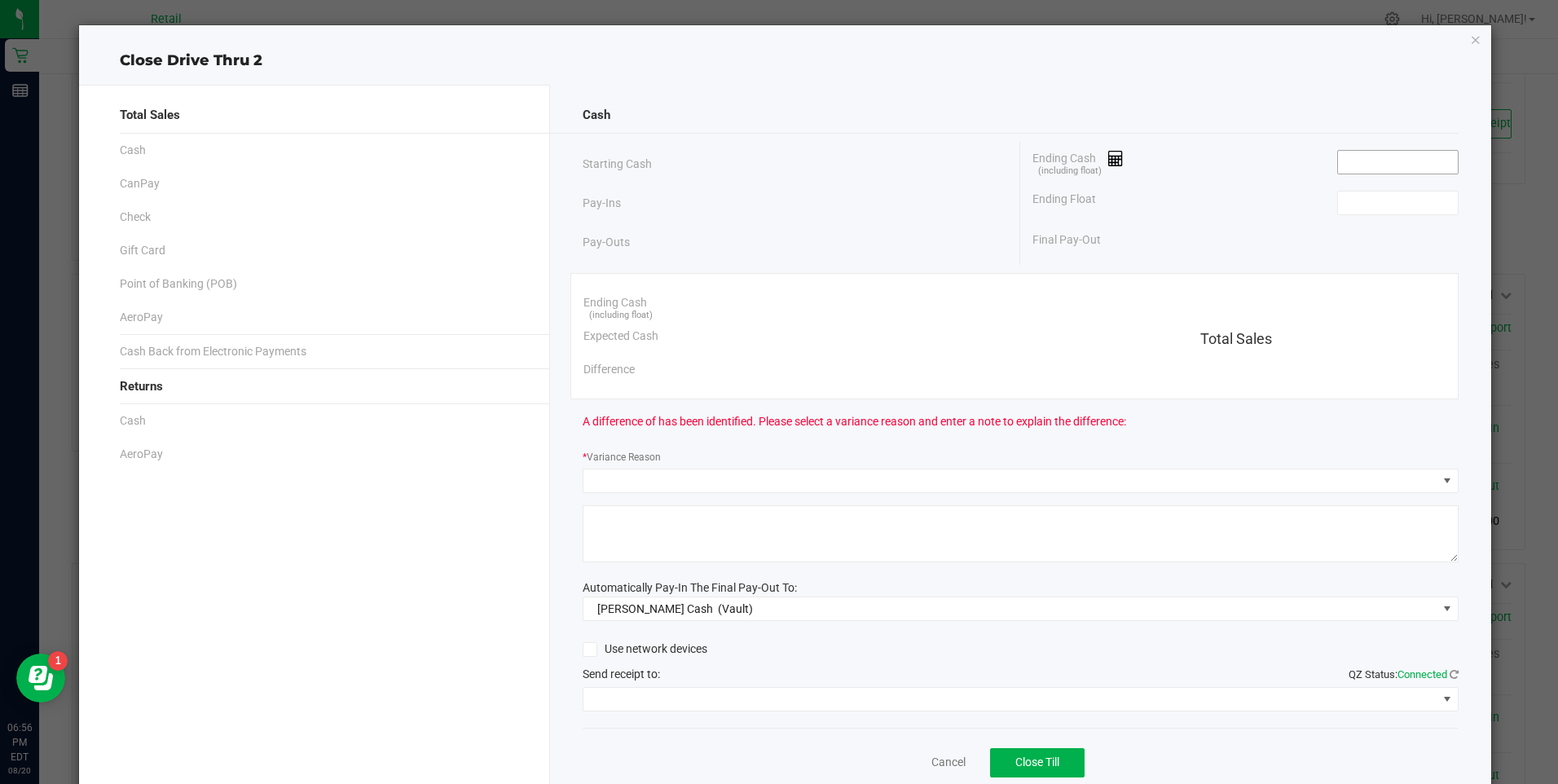
click at [1362, 159] on input at bounding box center [1398, 161] width 120 height 23
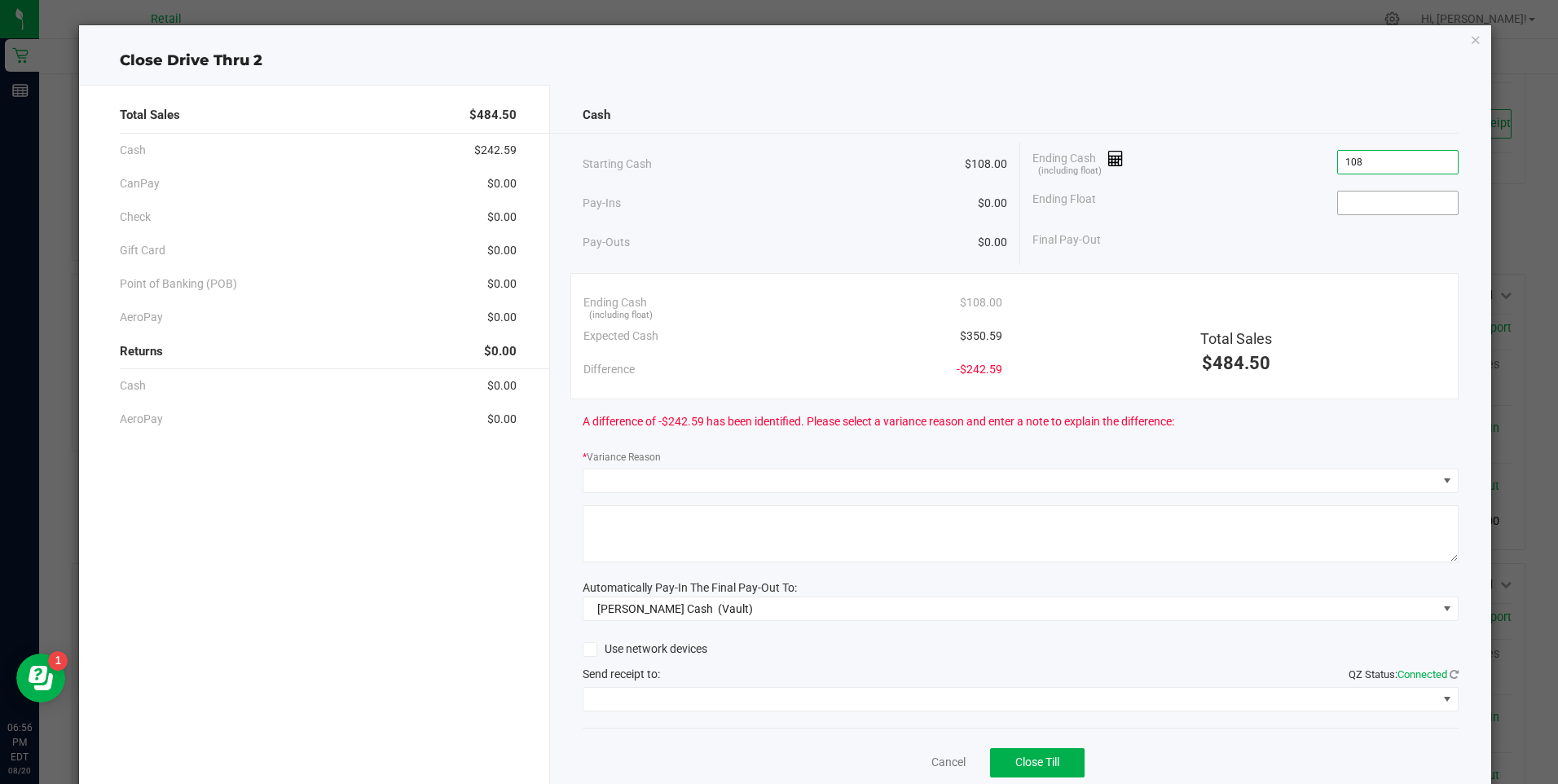
type input "$108.00"
click at [1355, 202] on input at bounding box center [1398, 202] width 120 height 23
type input "$108.00"
click at [941, 765] on link "Cancel" at bounding box center [948, 762] width 34 height 17
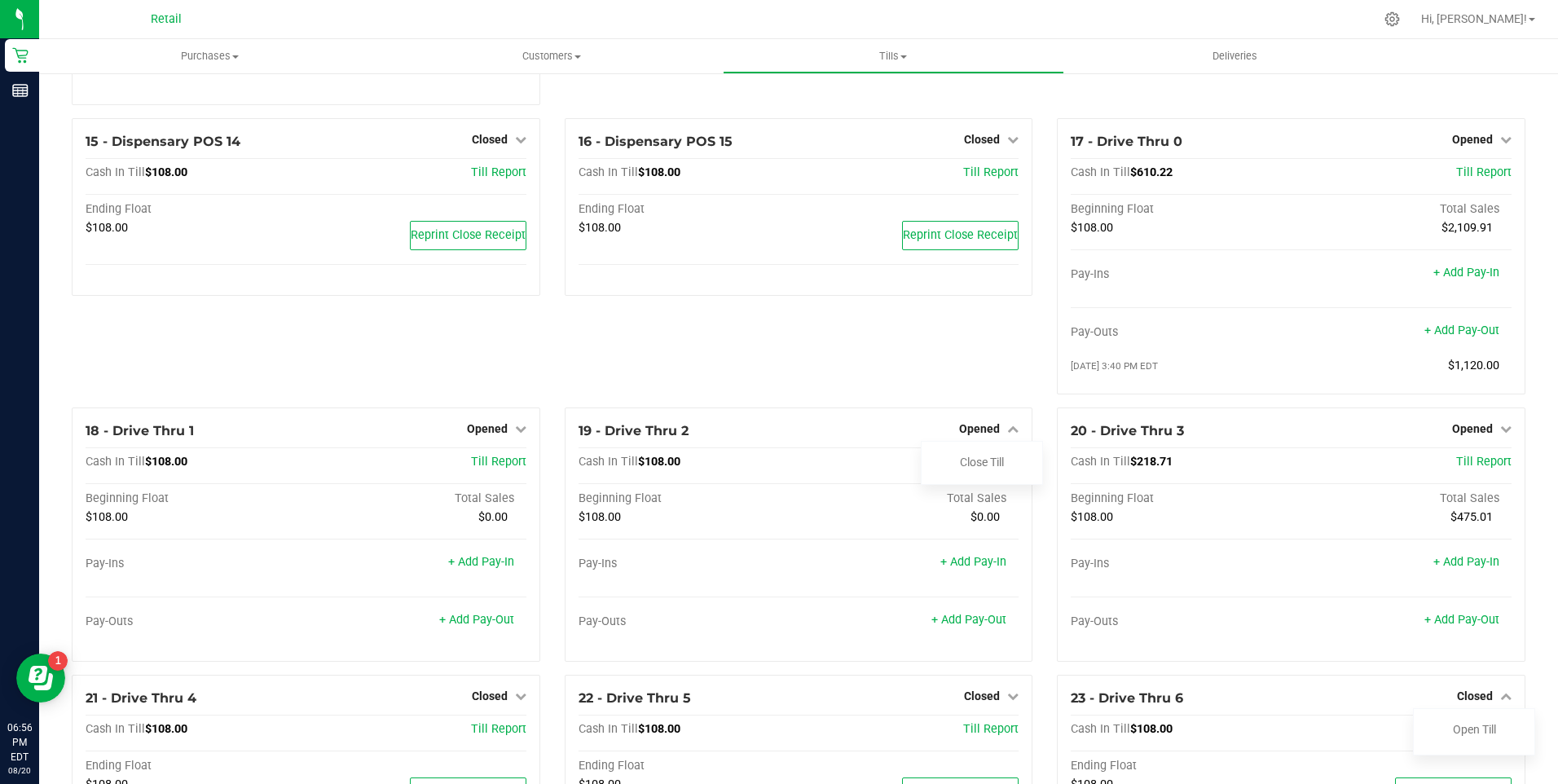
scroll to position [1304, 0]
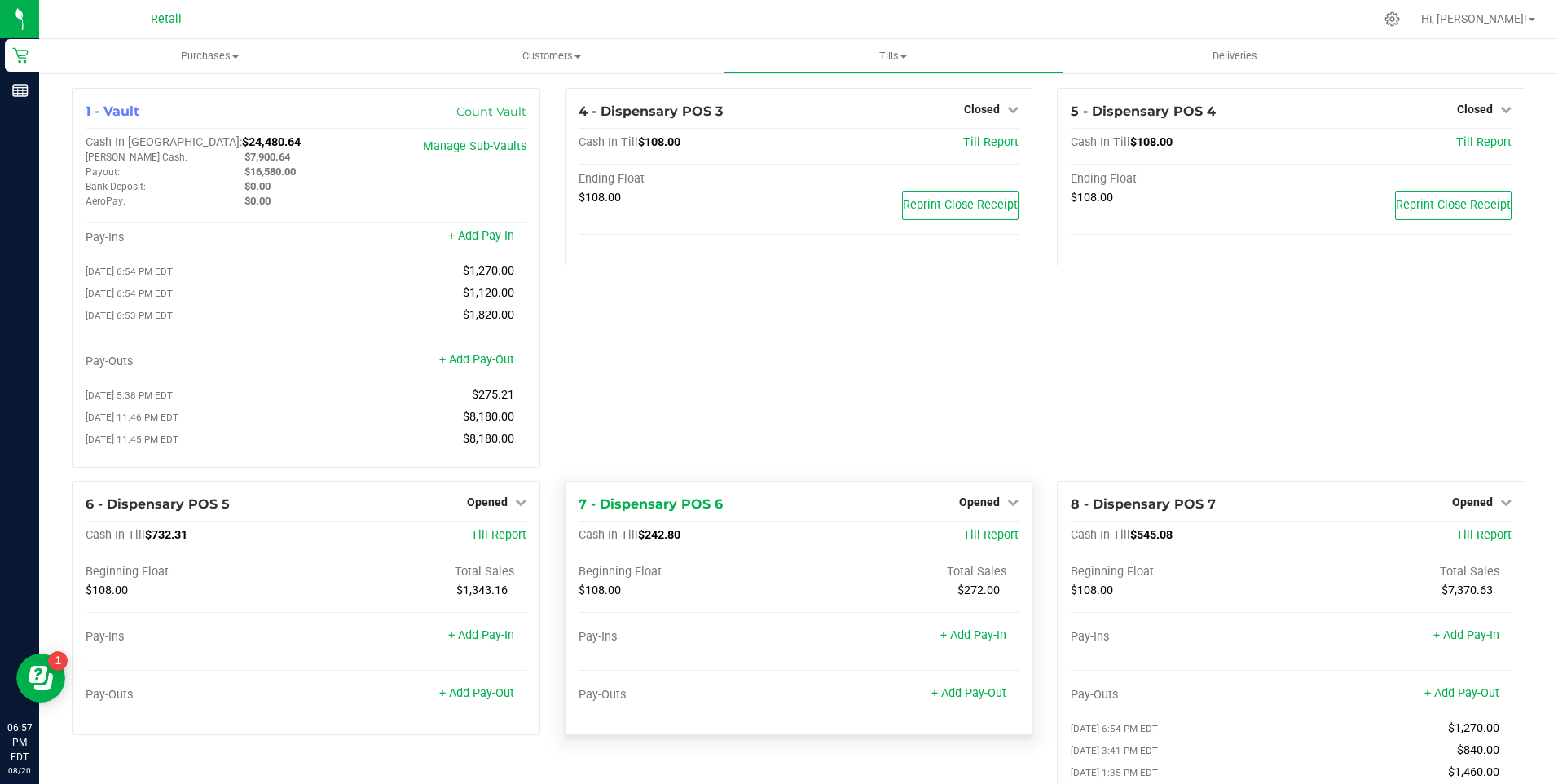
scroll to position [570, 0]
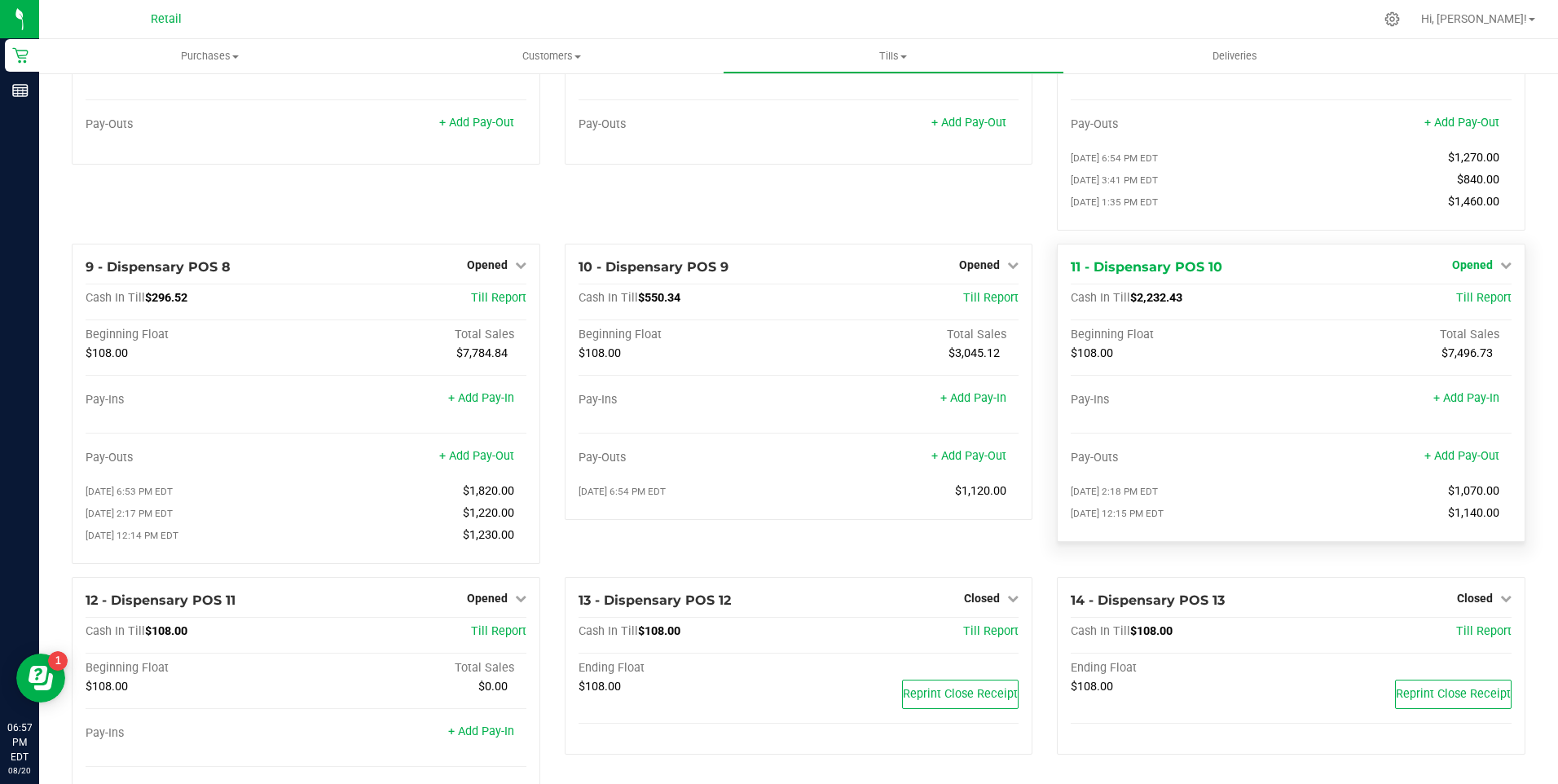
click at [1500, 271] on icon at bounding box center [1506, 265] width 12 height 12
click at [1477, 305] on link "Close Till" at bounding box center [1474, 298] width 44 height 13
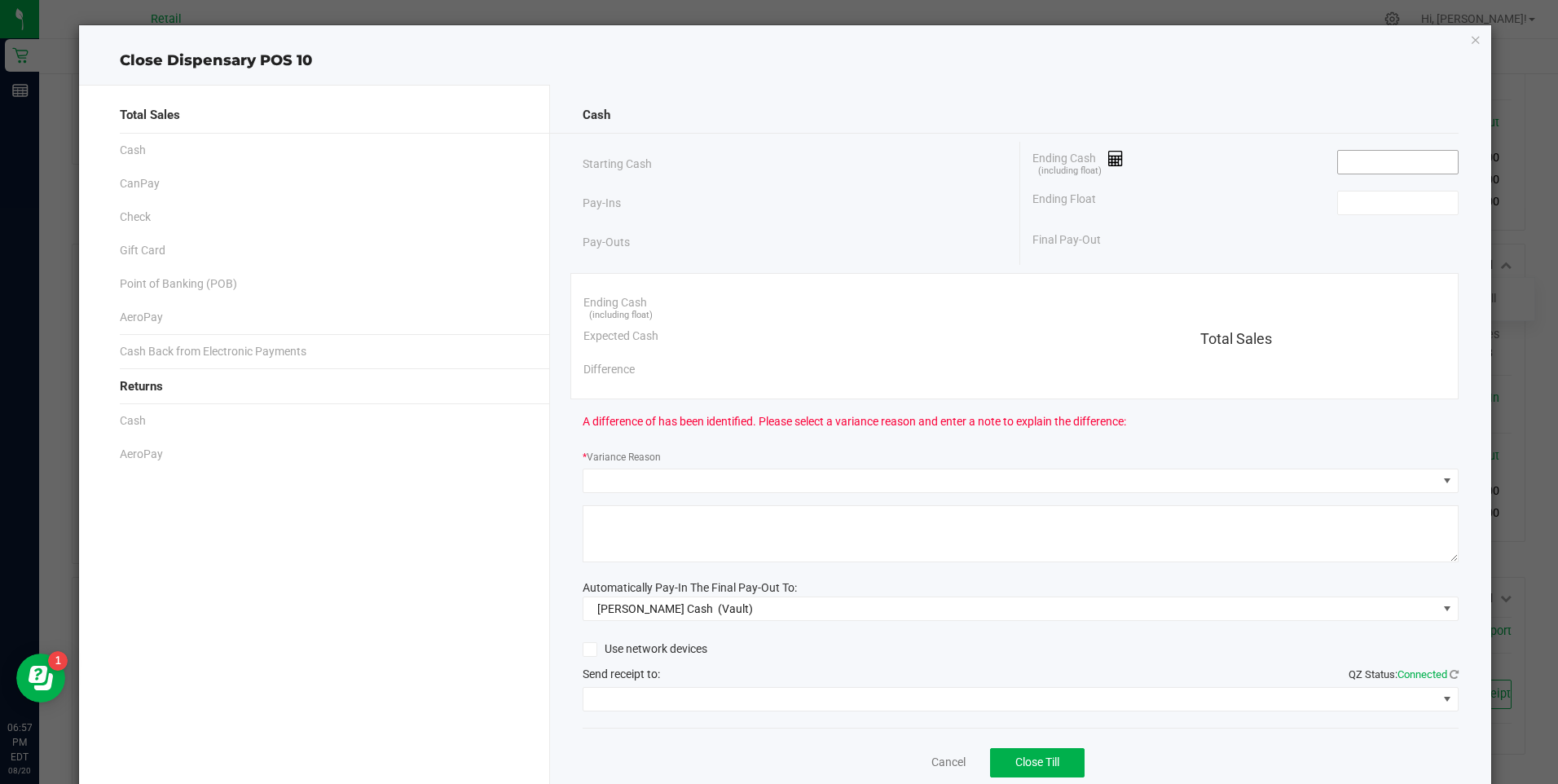
click at [1403, 162] on input at bounding box center [1398, 161] width 120 height 23
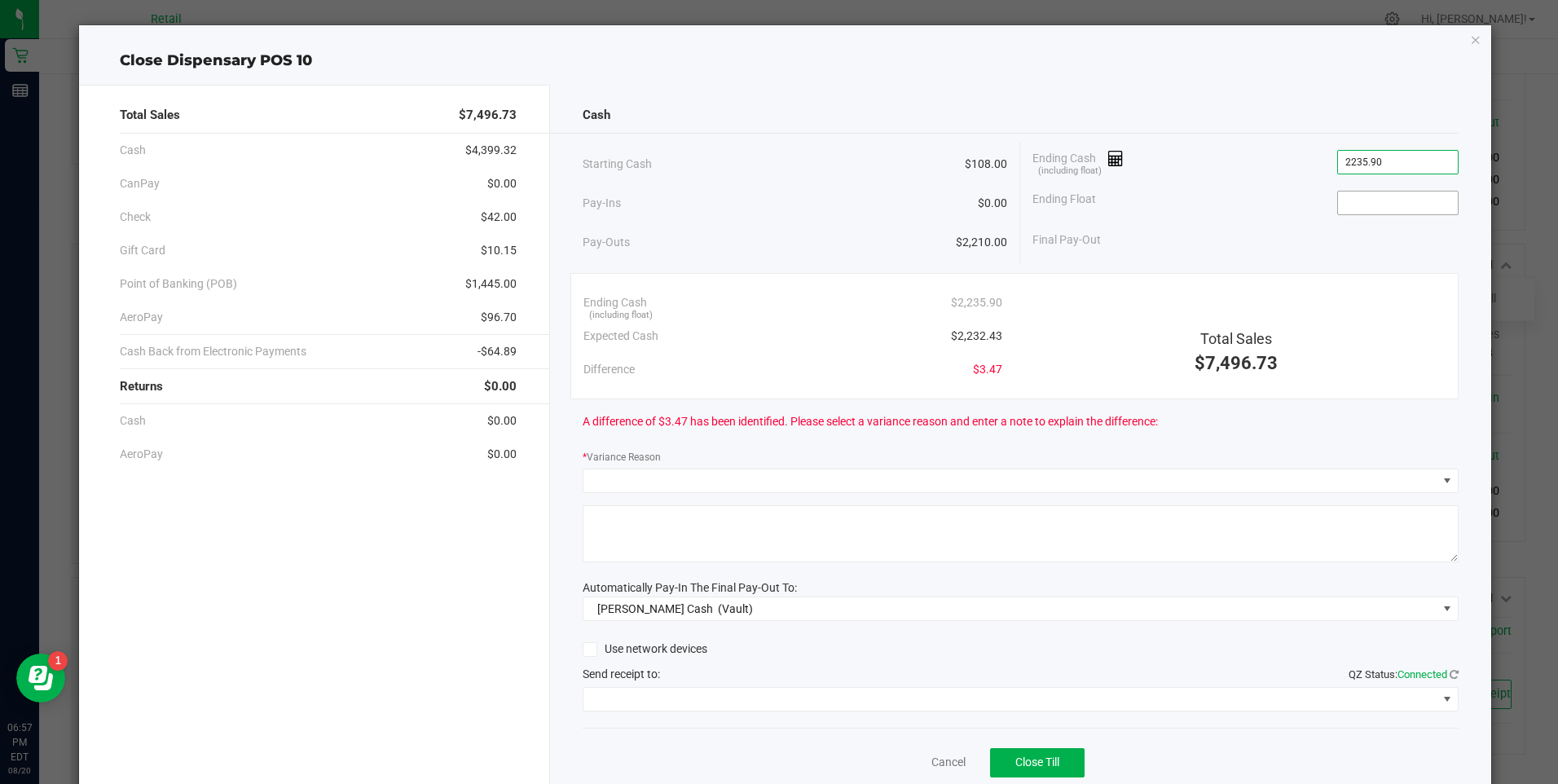
type input "$2,235.90"
click at [1347, 201] on input at bounding box center [1398, 202] width 120 height 23
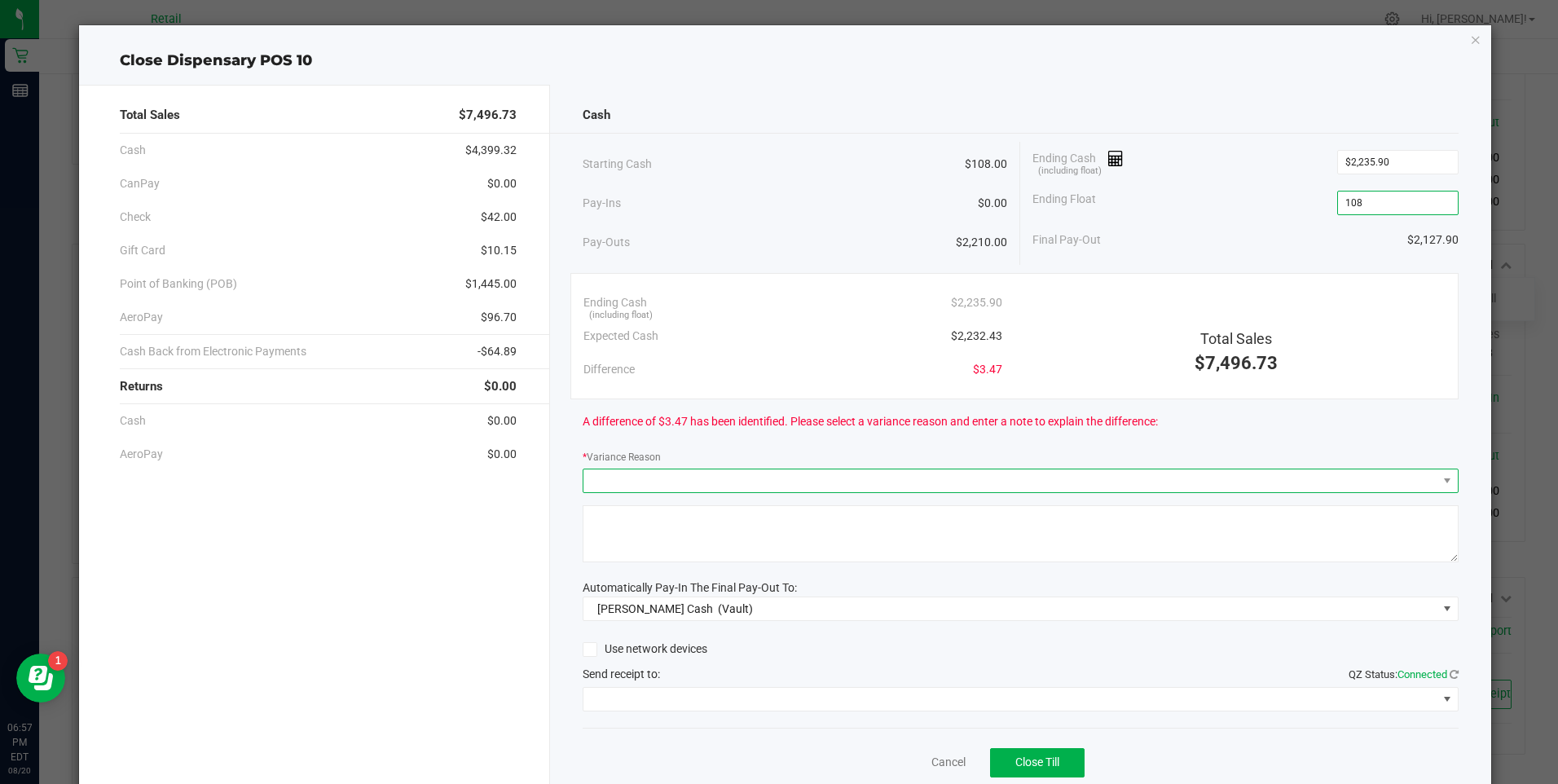
type input "$108.00"
click at [648, 488] on span at bounding box center [1011, 481] width 854 height 23
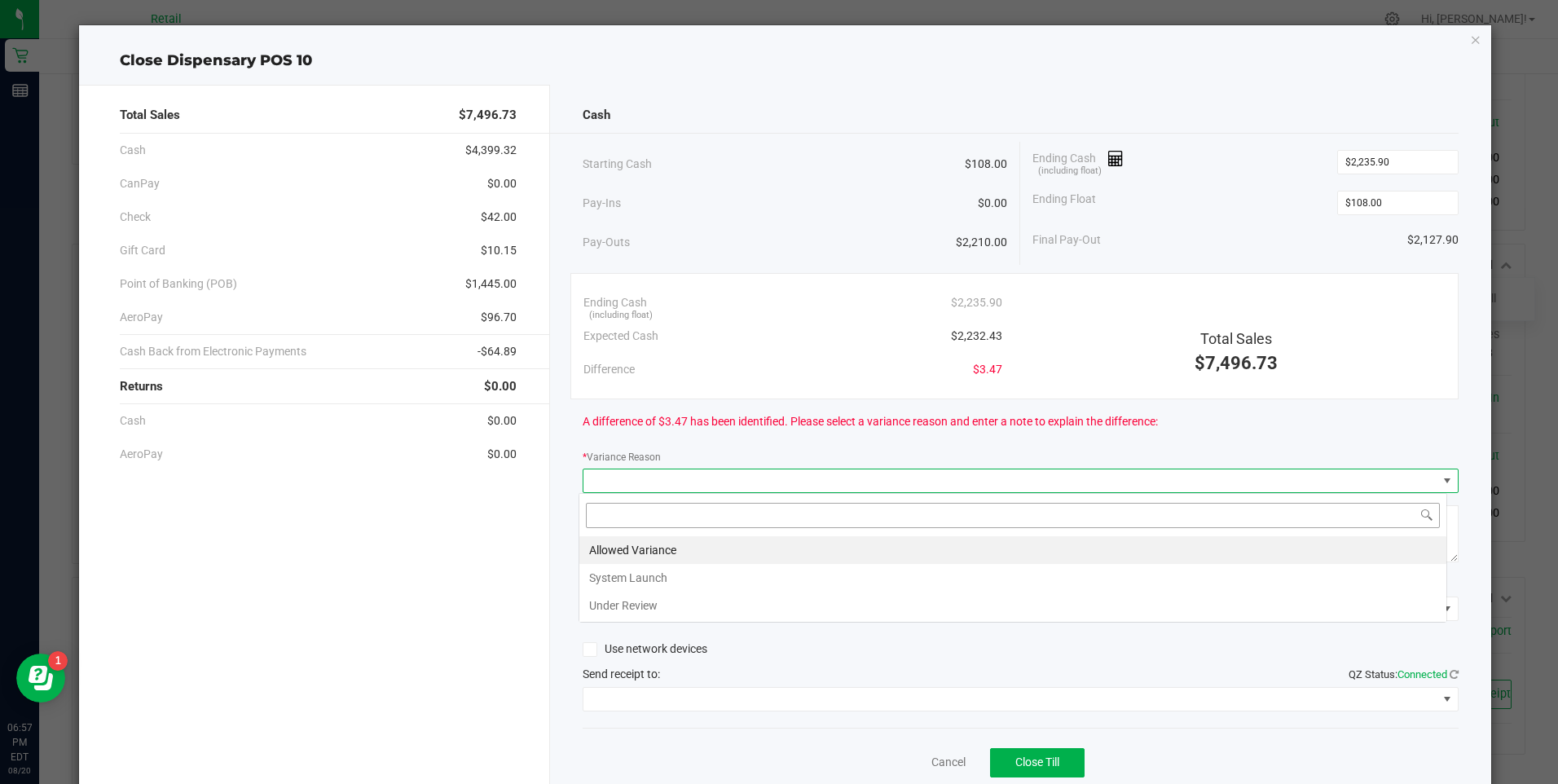
scroll to position [24, 868]
click at [629, 550] on li "Allowed Variance" at bounding box center [1012, 549] width 867 height 28
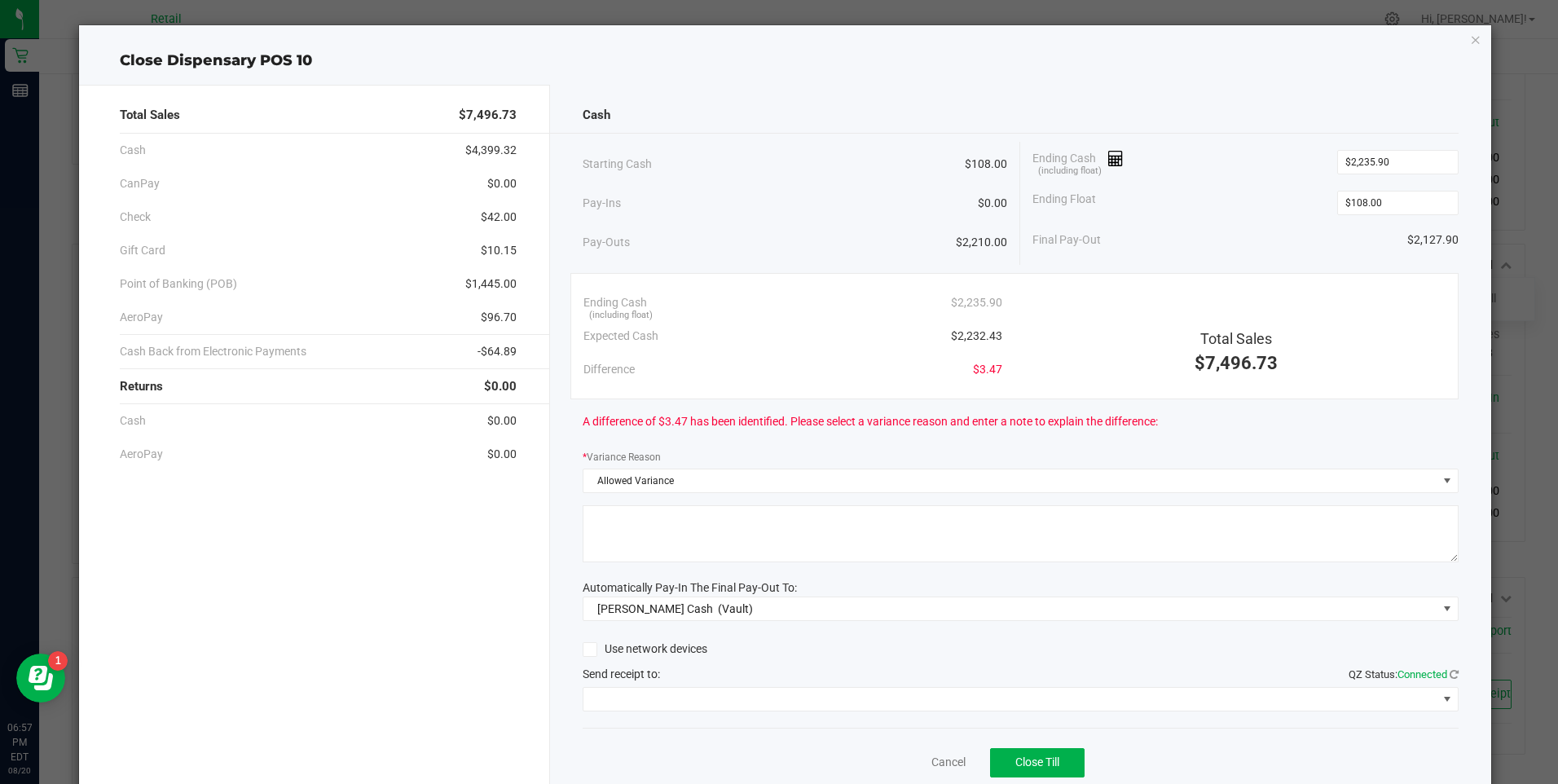
click at [635, 539] on textarea at bounding box center [1021, 533] width 876 height 57
type textarea "ws"
click at [726, 695] on span at bounding box center [1011, 699] width 854 height 23
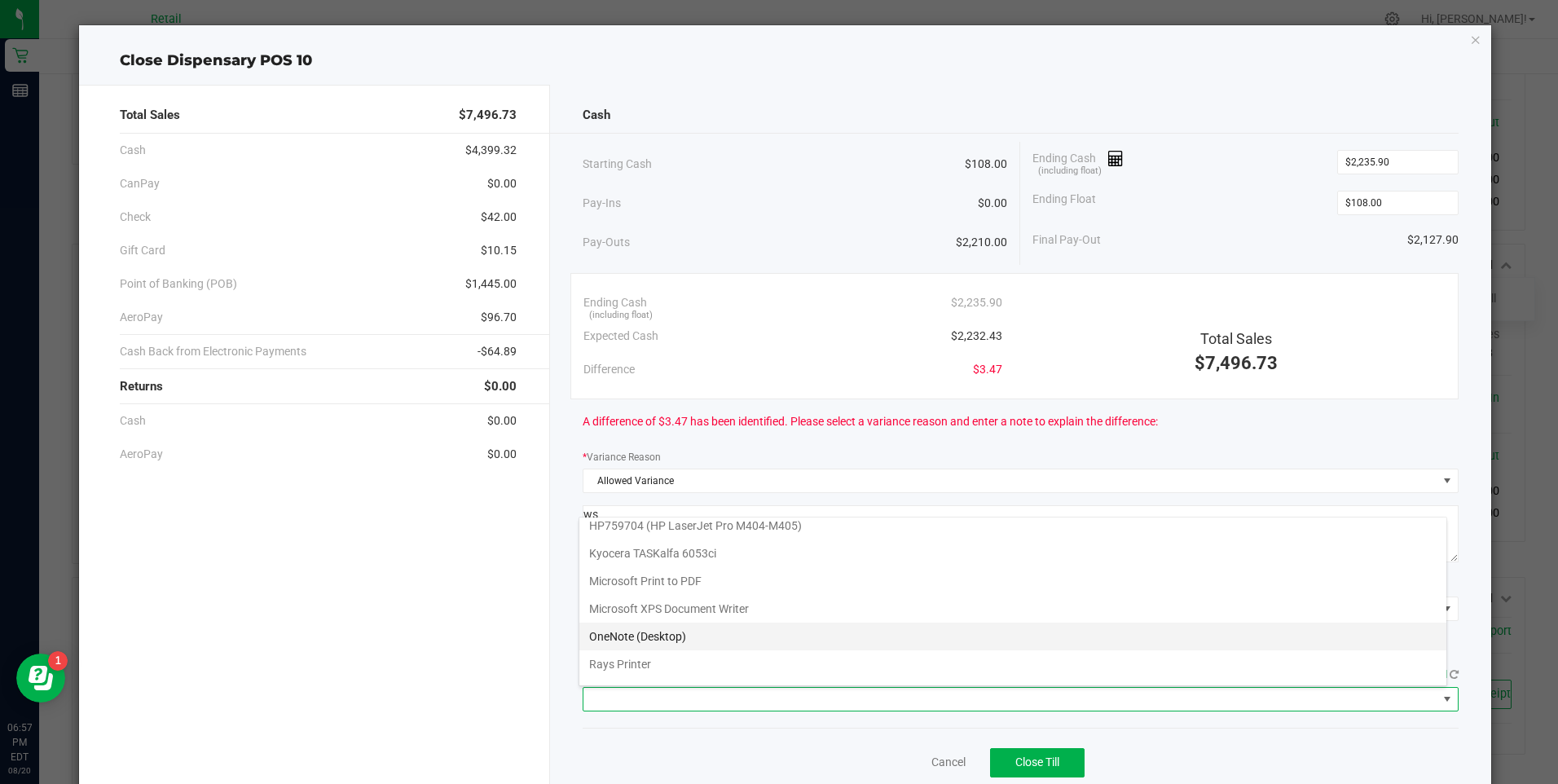
scroll to position [142, 0]
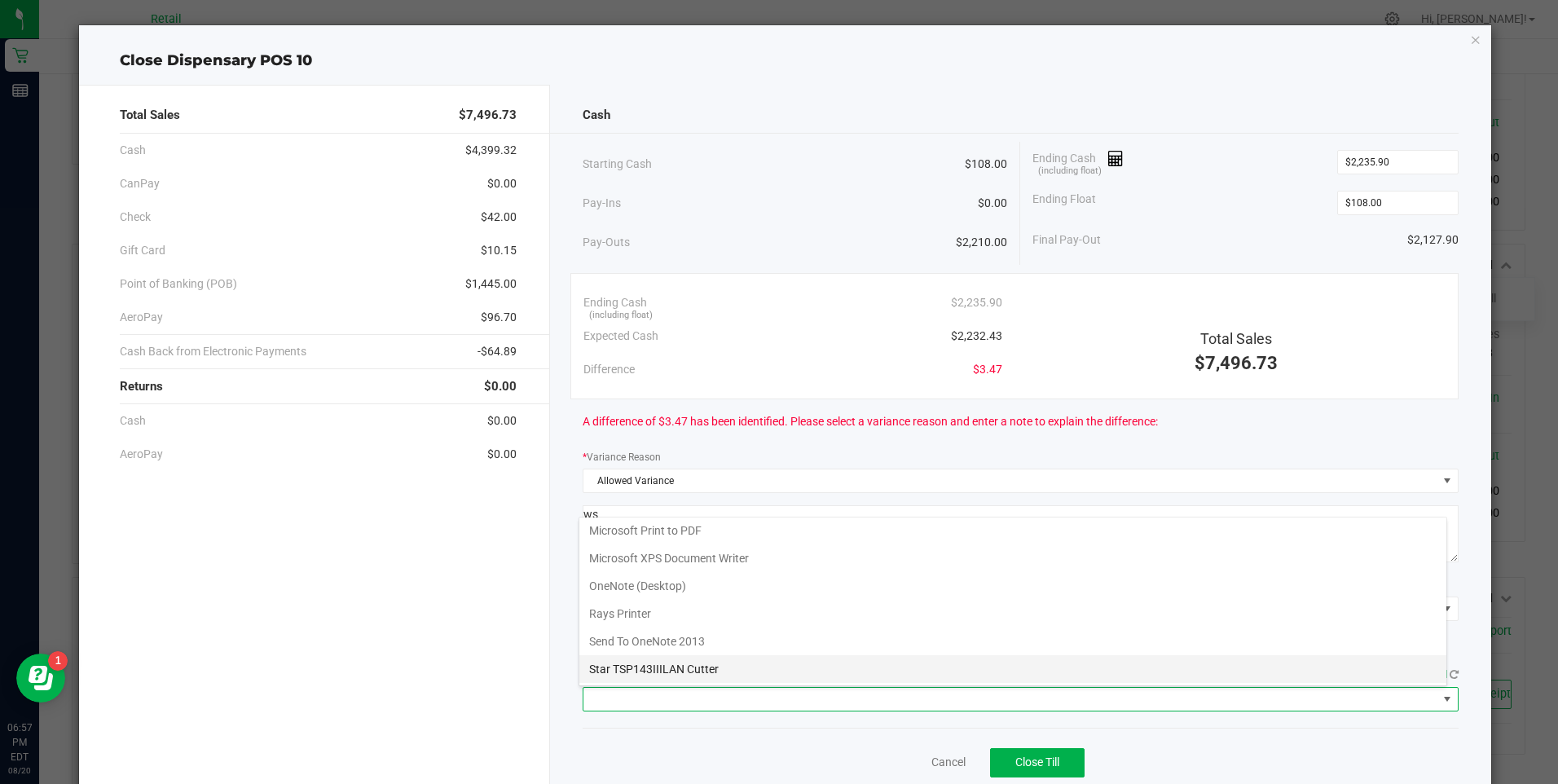
click at [718, 669] on Cutter "Star TSP143IIILAN Cutter" at bounding box center [1012, 669] width 867 height 28
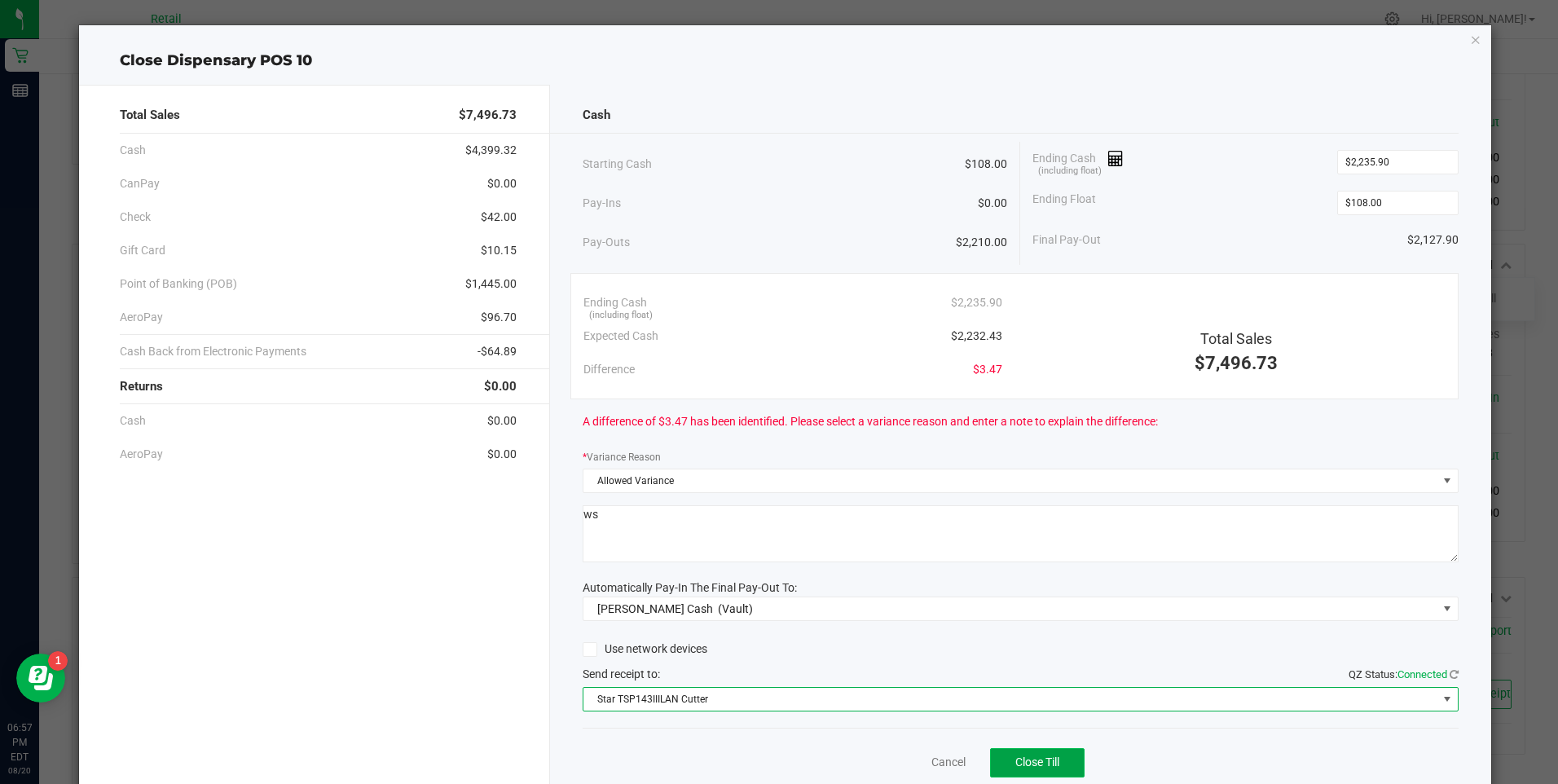
click at [1016, 757] on span "Close Till" at bounding box center [1037, 762] width 44 height 13
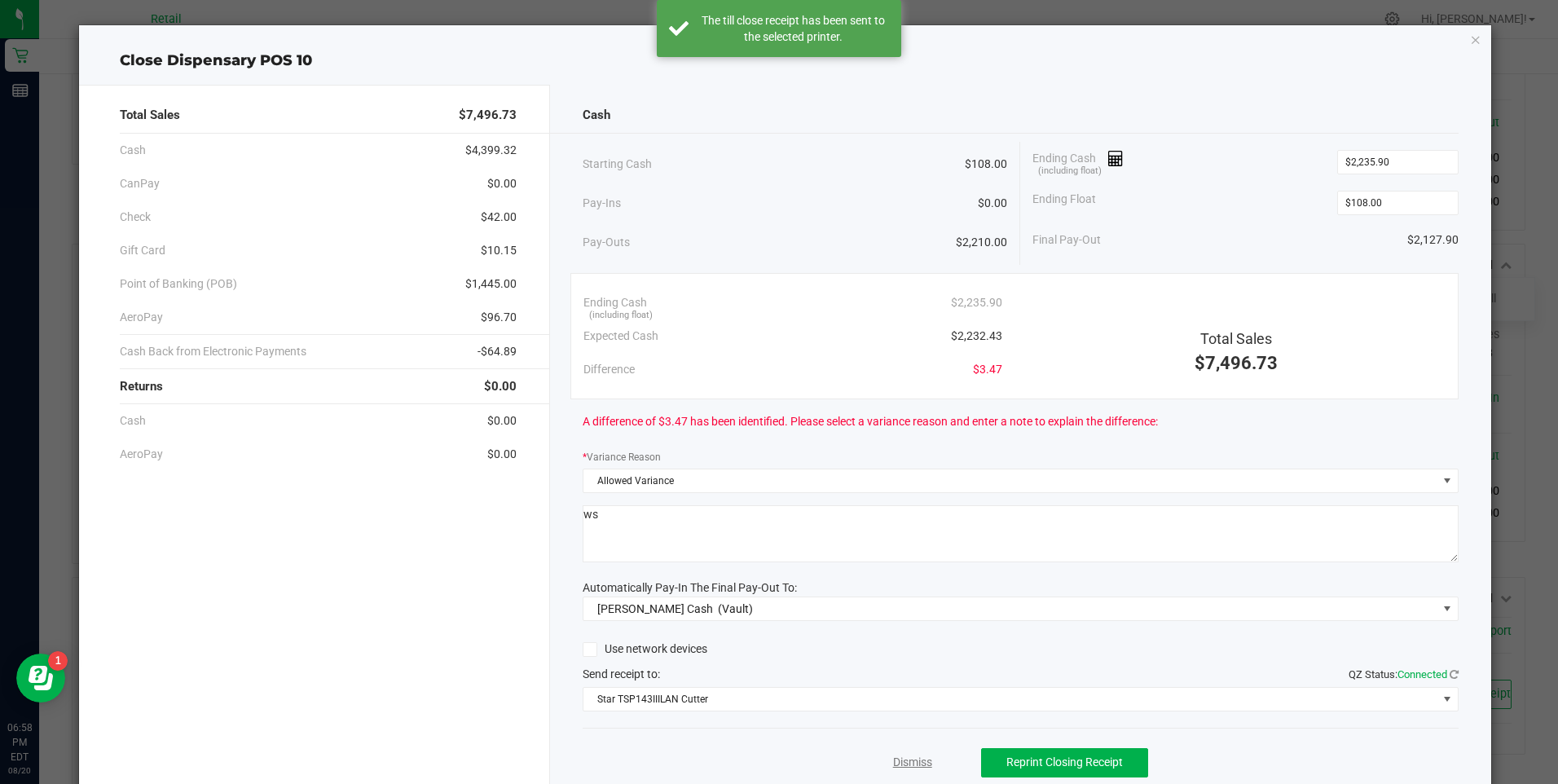
click at [911, 756] on link "Dismiss" at bounding box center [912, 762] width 39 height 17
